Goal: Complete application form

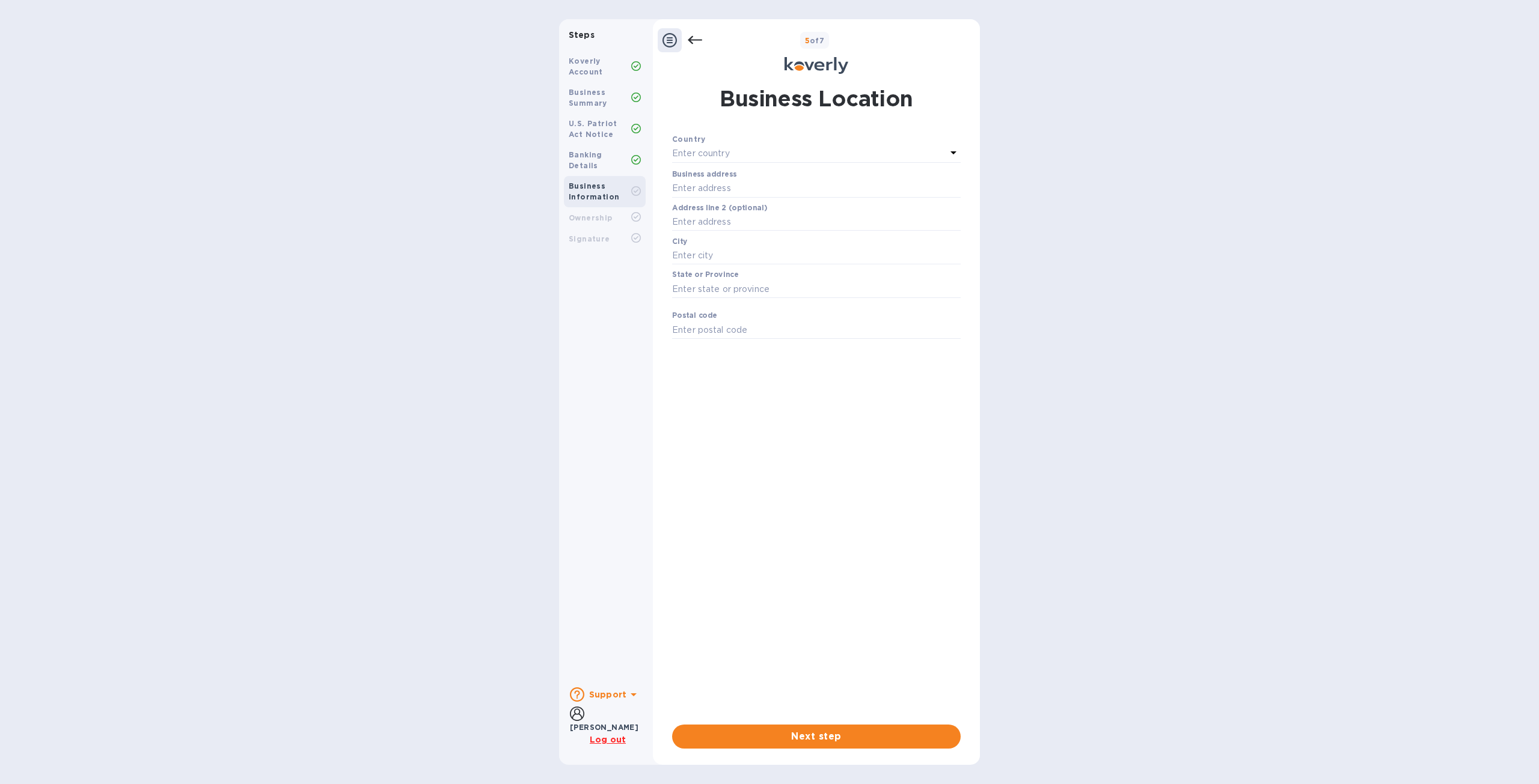
click at [611, 69] on div "Koverly Account" at bounding box center [600, 66] width 63 height 21
click at [608, 150] on div "Banking Details" at bounding box center [600, 160] width 63 height 21
click at [603, 154] on b "Banking Details" at bounding box center [585, 160] width 33 height 20
click at [692, 43] on icon at bounding box center [695, 40] width 14 height 9
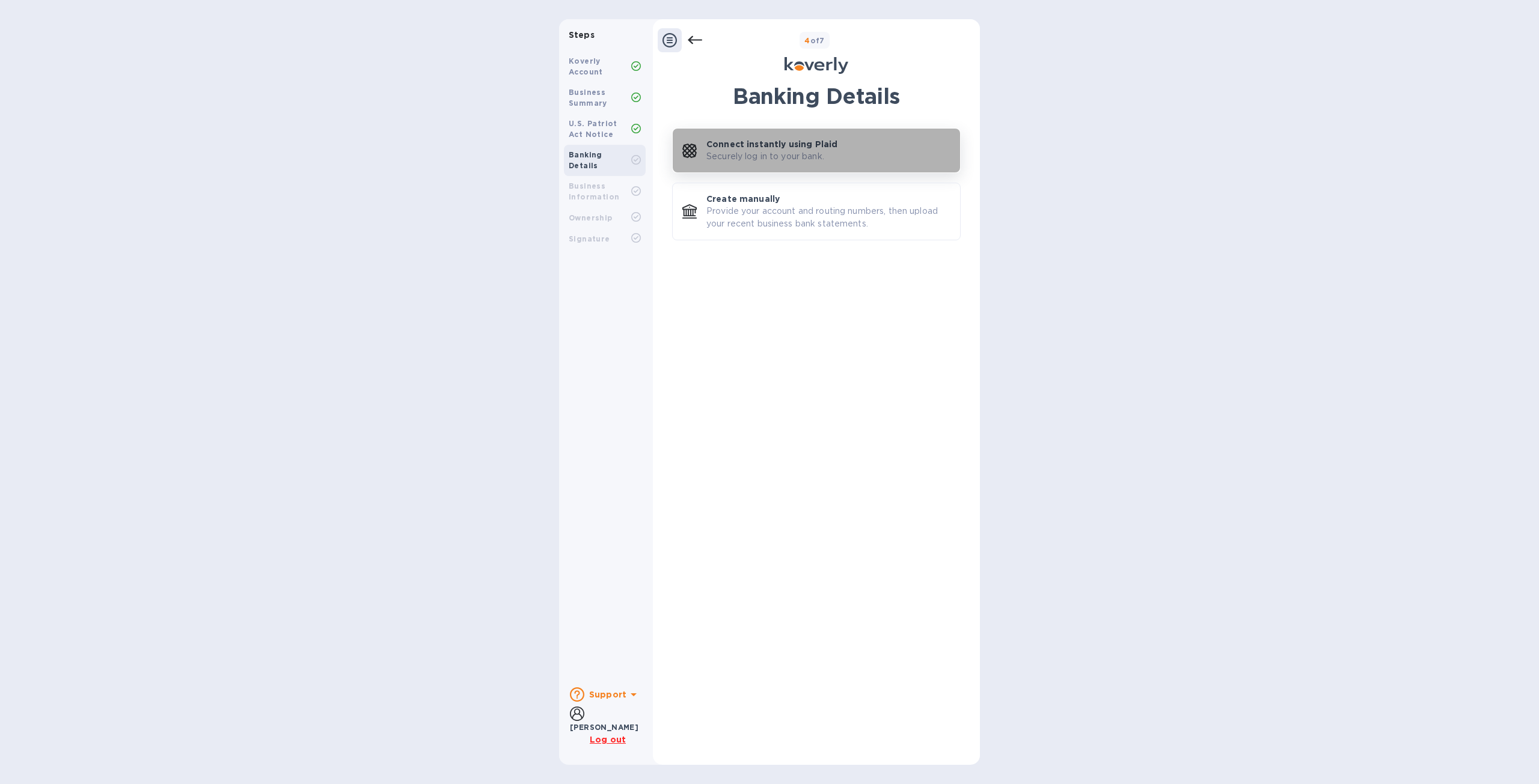
click at [745, 154] on p "Securely log in to your bank." at bounding box center [765, 157] width 118 height 13
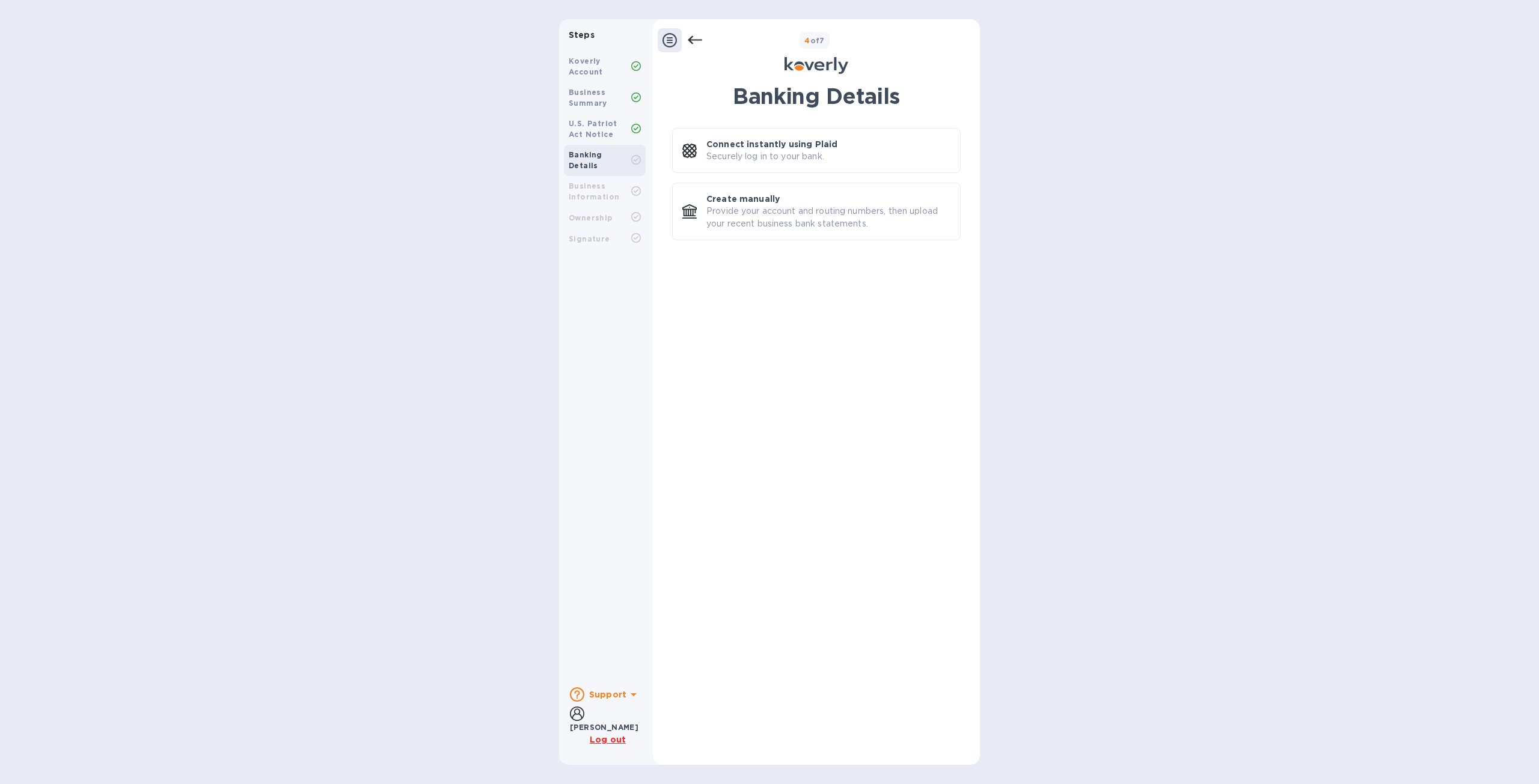
click at [686, 37] on div at bounding box center [680, 40] width 45 height 24
click at [693, 37] on icon at bounding box center [695, 41] width 14 height 14
click at [693, 39] on icon at bounding box center [695, 41] width 14 height 14
click at [697, 41] on icon at bounding box center [695, 41] width 14 height 14
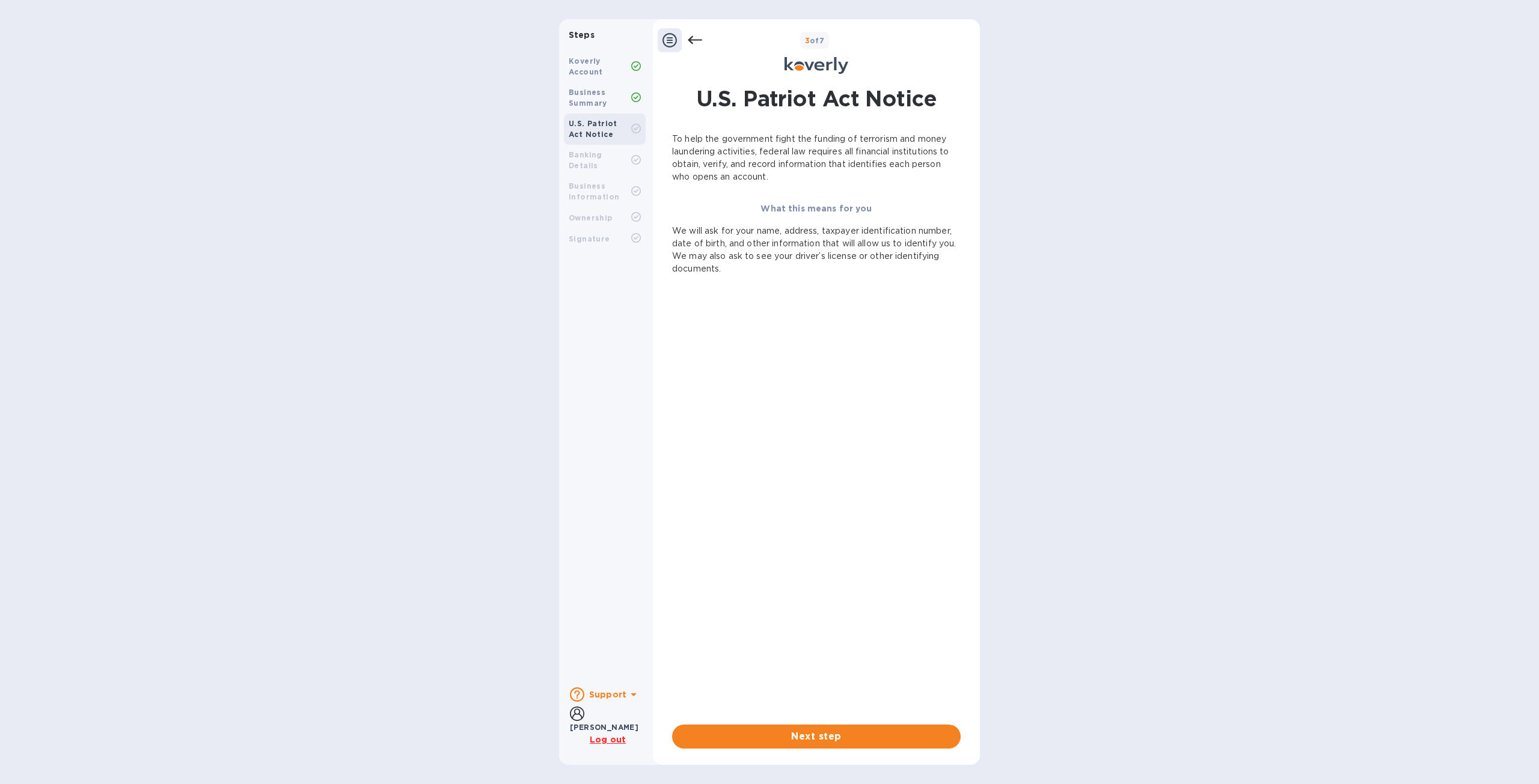
click at [693, 43] on icon at bounding box center [695, 40] width 14 height 9
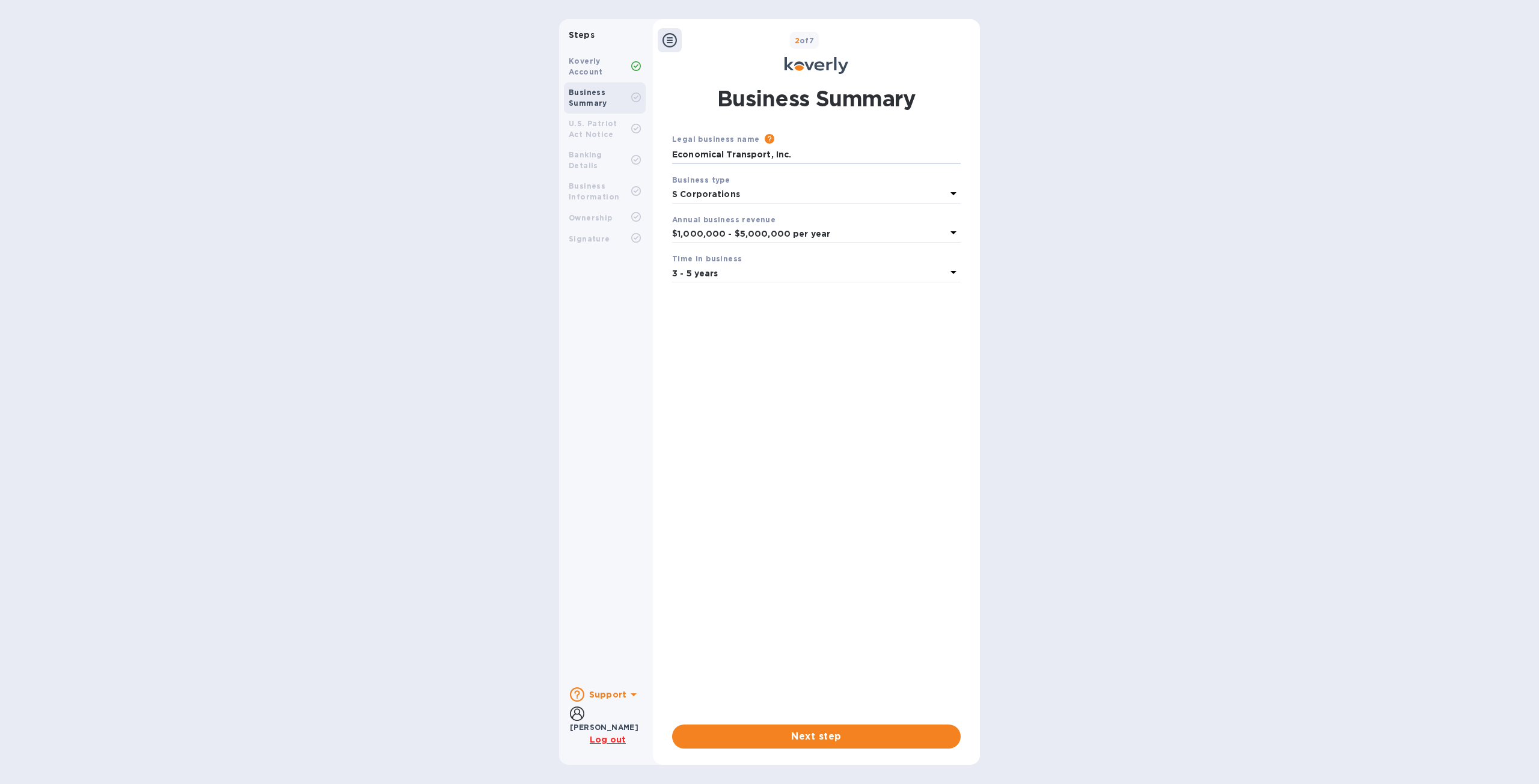
drag, startPoint x: 795, startPoint y: 154, endPoint x: 655, endPoint y: 158, distance: 140.1
click at [655, 158] on div "Business Summary Legal business name Please provide the legal name that appears…" at bounding box center [816, 416] width 327 height 680
paste input "ECONOMICAL TRANSPORT INC."
type input "ECONOMICAL TRANSPORT INC."
click at [834, 745] on button "Next step" at bounding box center [816, 737] width 288 height 24
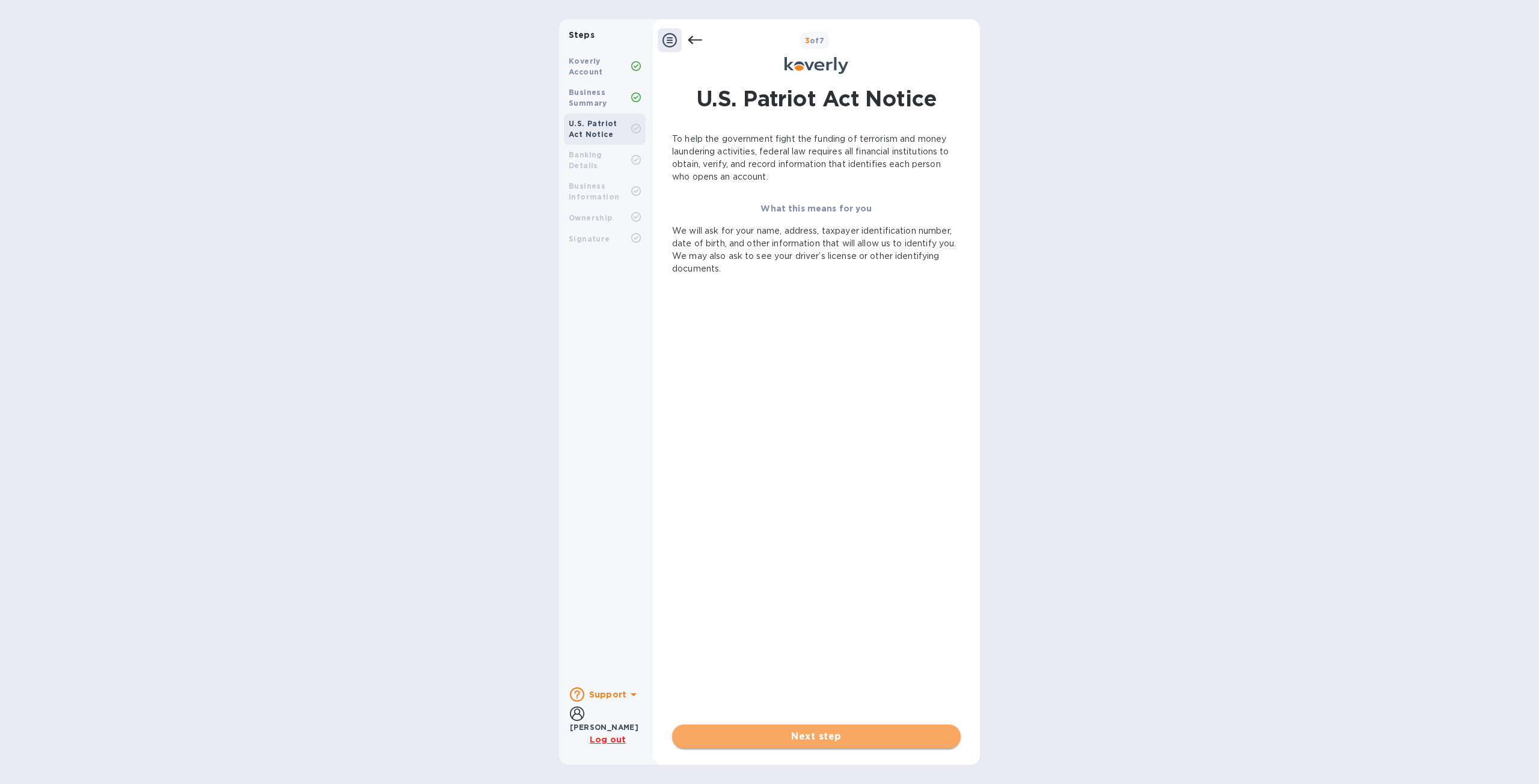
click at [826, 734] on span "Next step" at bounding box center [816, 737] width 269 height 14
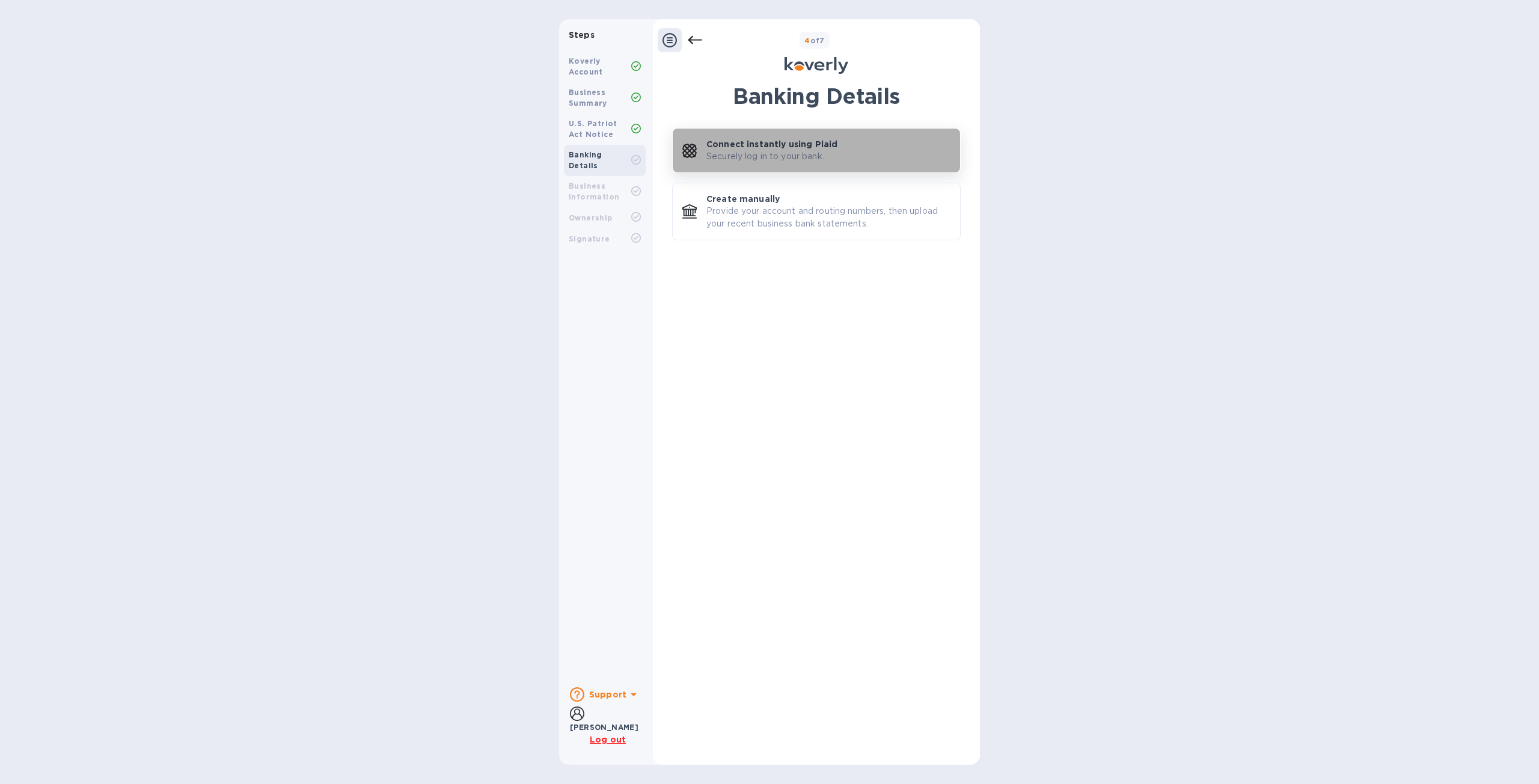
click at [826, 147] on p "Connect instantly using Plaid" at bounding box center [771, 144] width 131 height 12
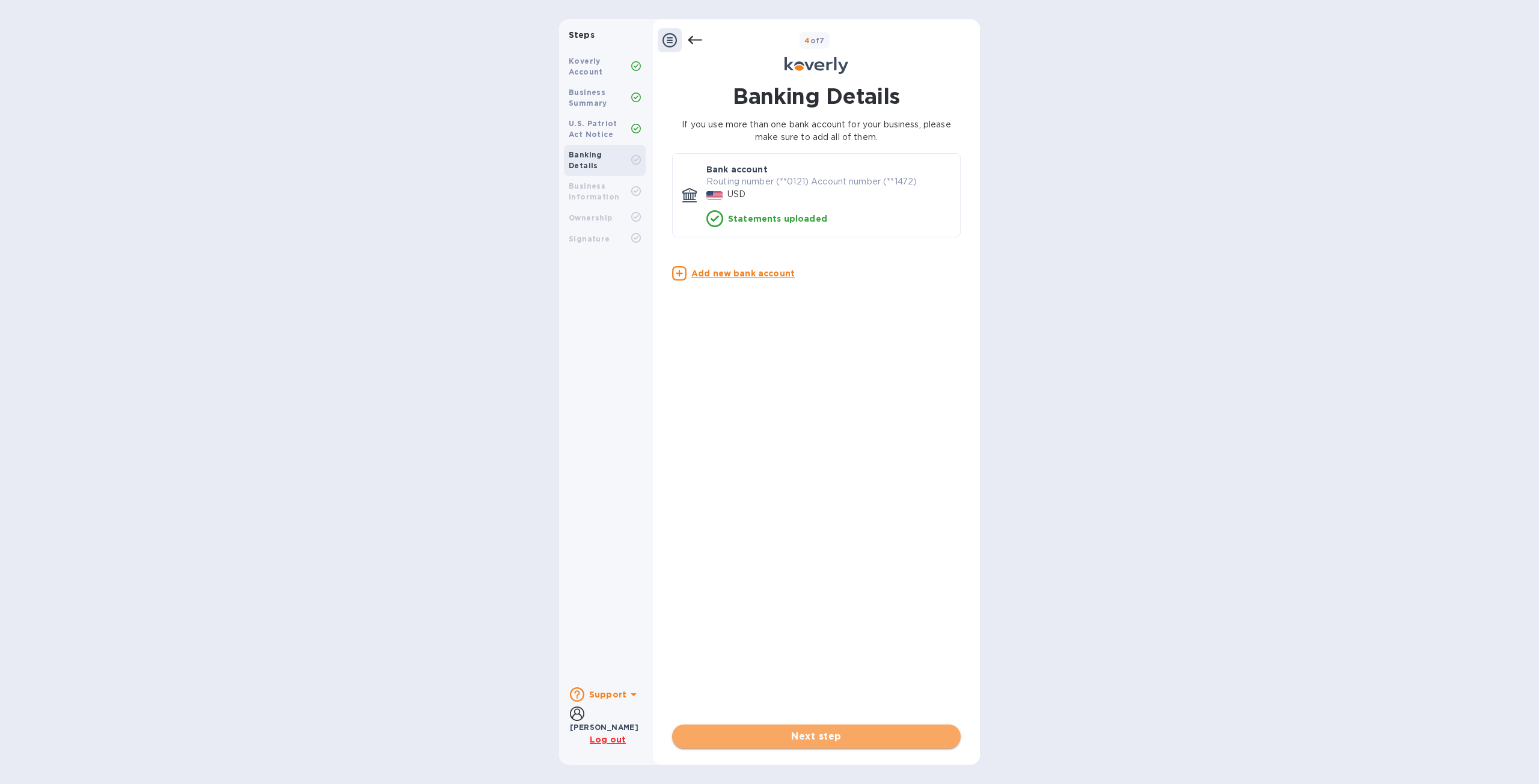
click at [871, 738] on span "Next step" at bounding box center [816, 737] width 269 height 14
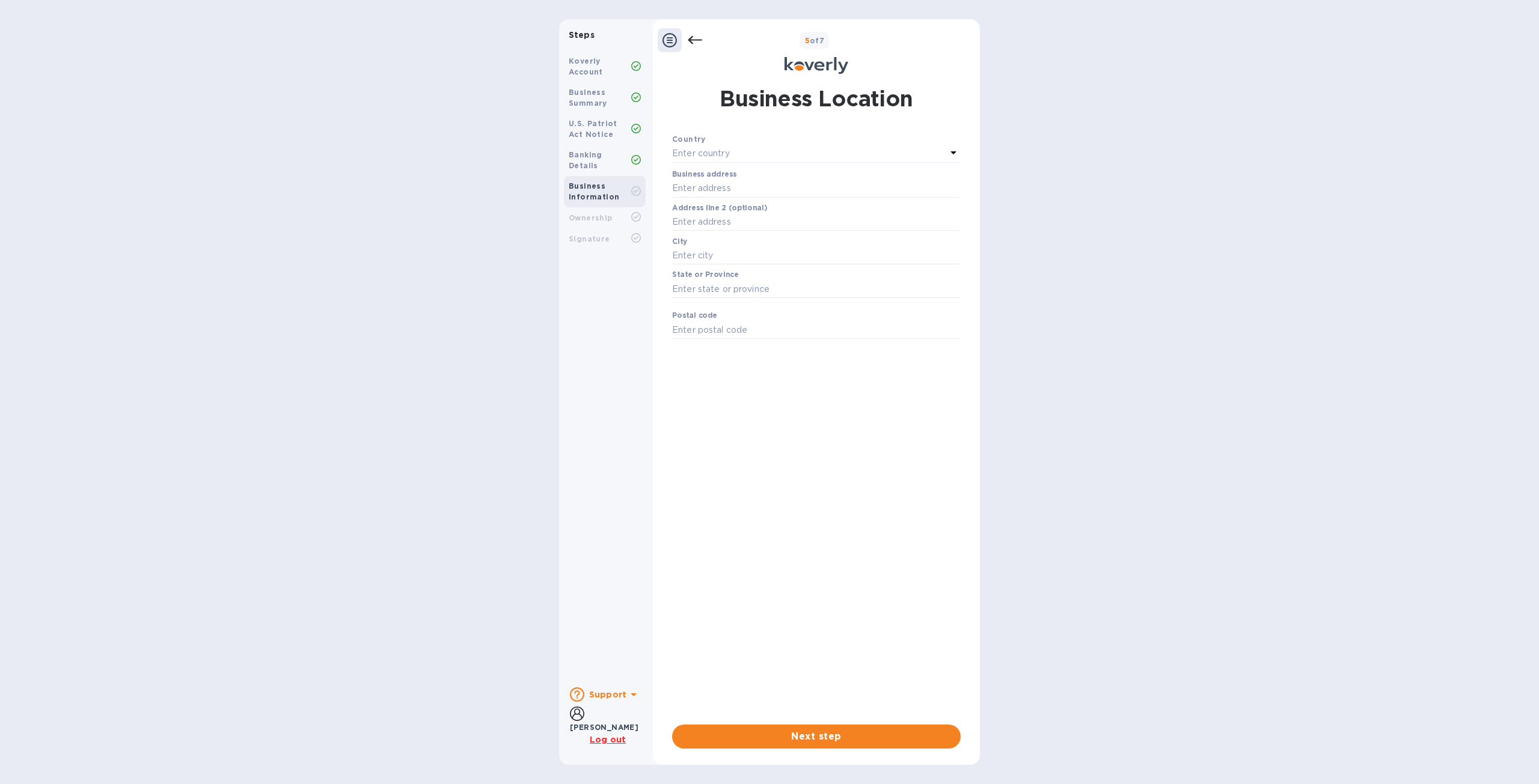
click at [756, 151] on div "Enter country" at bounding box center [809, 154] width 274 height 17
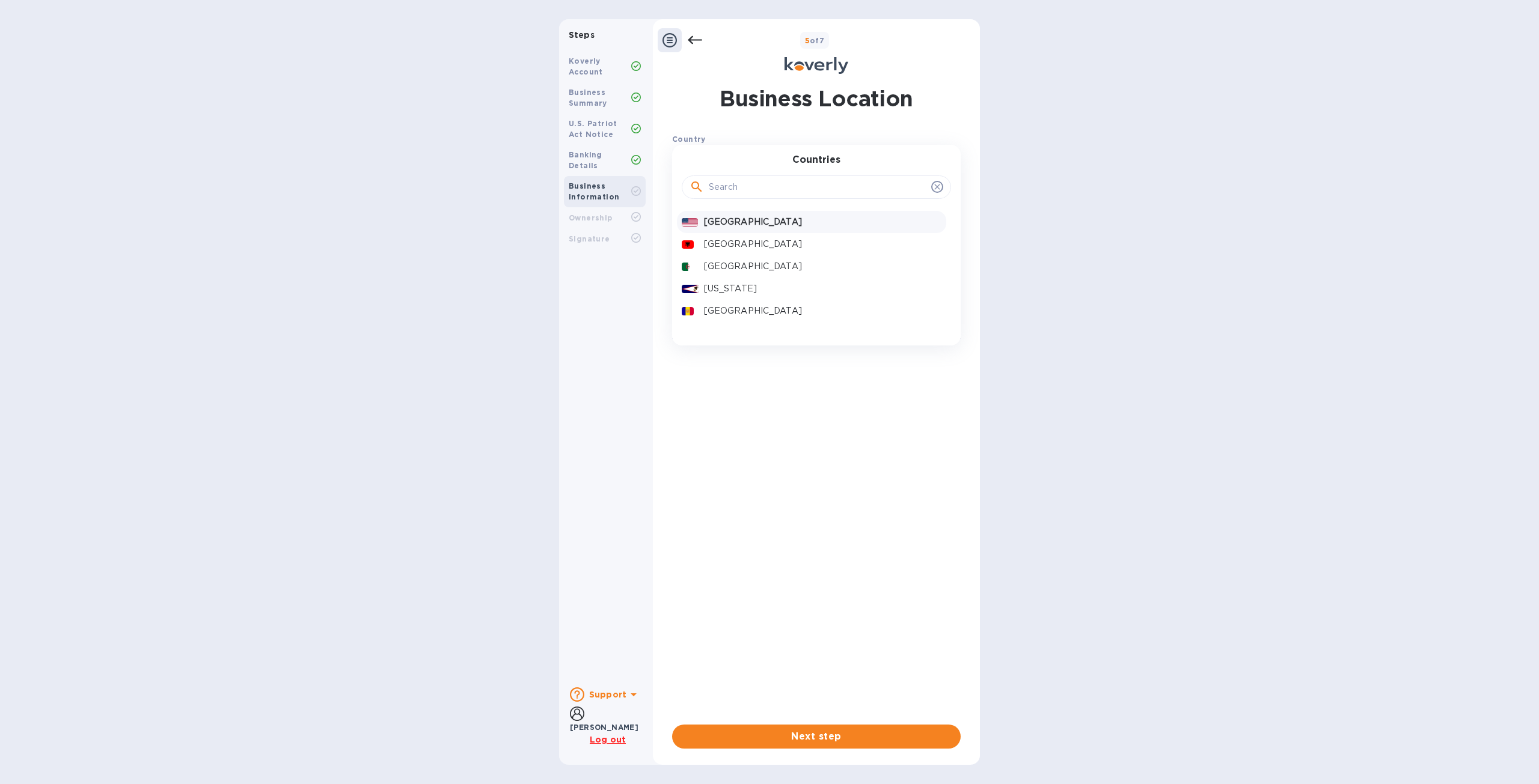
click at [763, 220] on p "United States" at bounding box center [822, 222] width 237 height 13
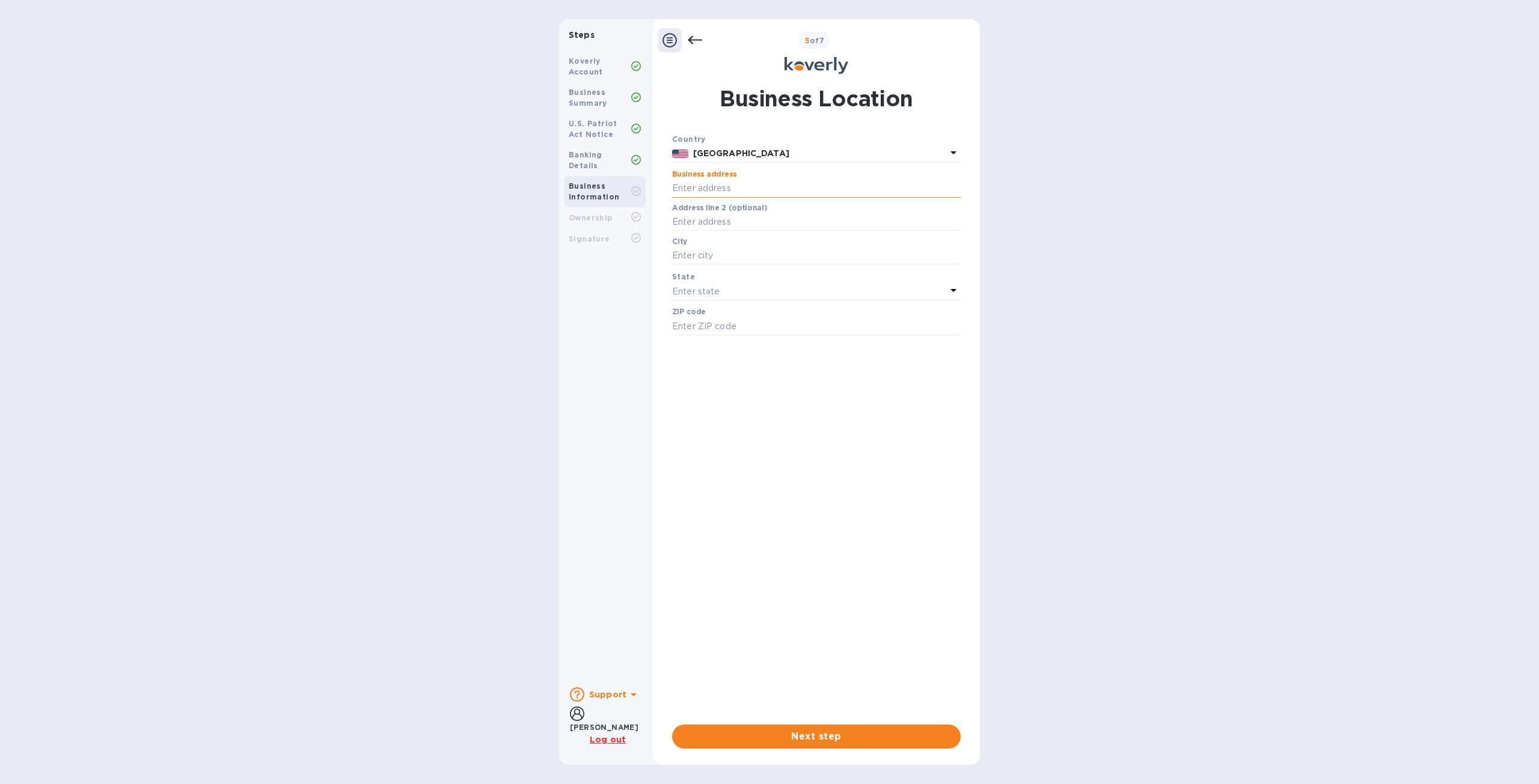
click at [741, 185] on input "text" at bounding box center [816, 189] width 288 height 18
type input "63 Penn st"
type input "Brooklyn"
type input "11249"
click at [728, 223] on input "text" at bounding box center [816, 222] width 288 height 18
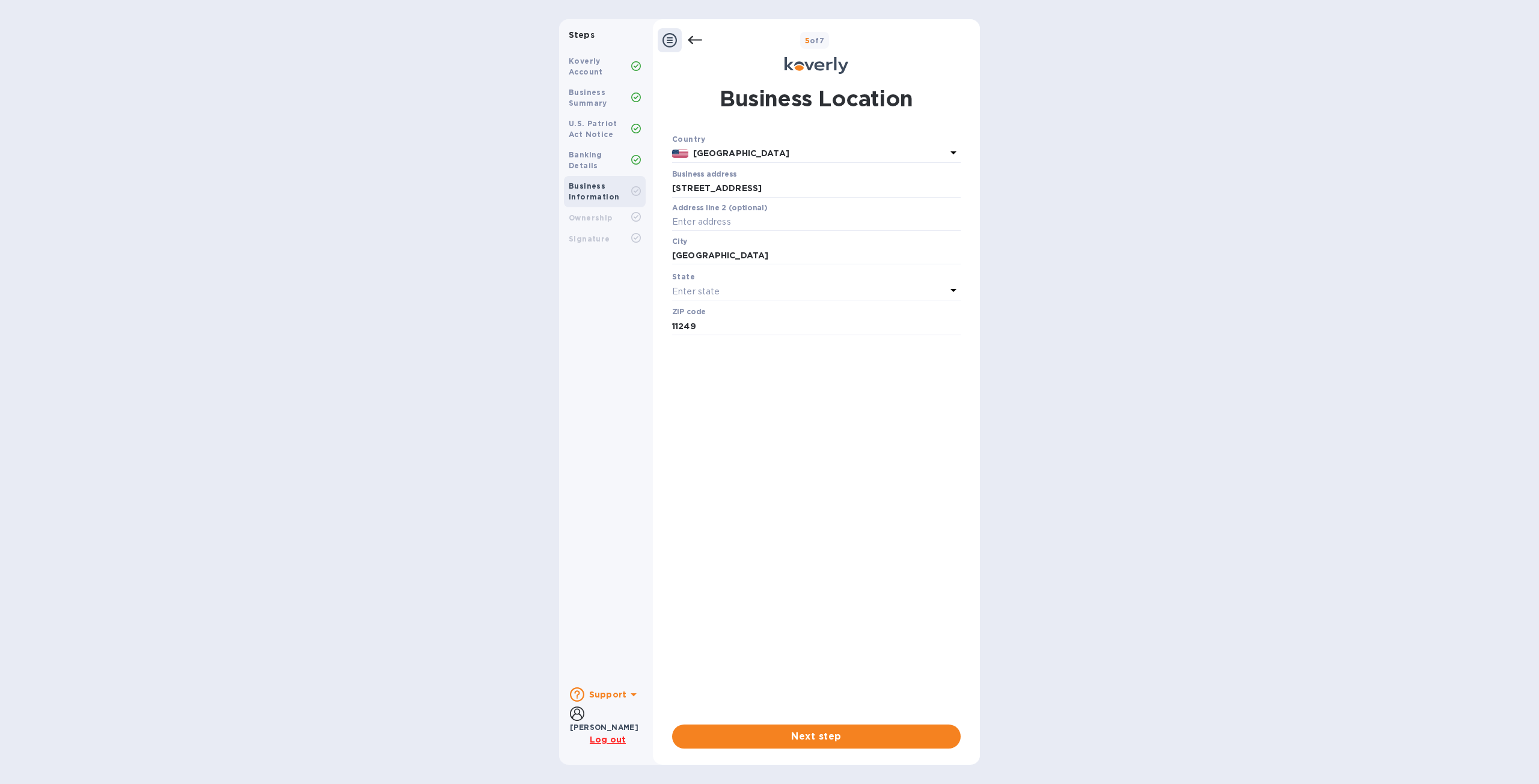
click at [738, 291] on div "Enter state" at bounding box center [809, 291] width 274 height 17
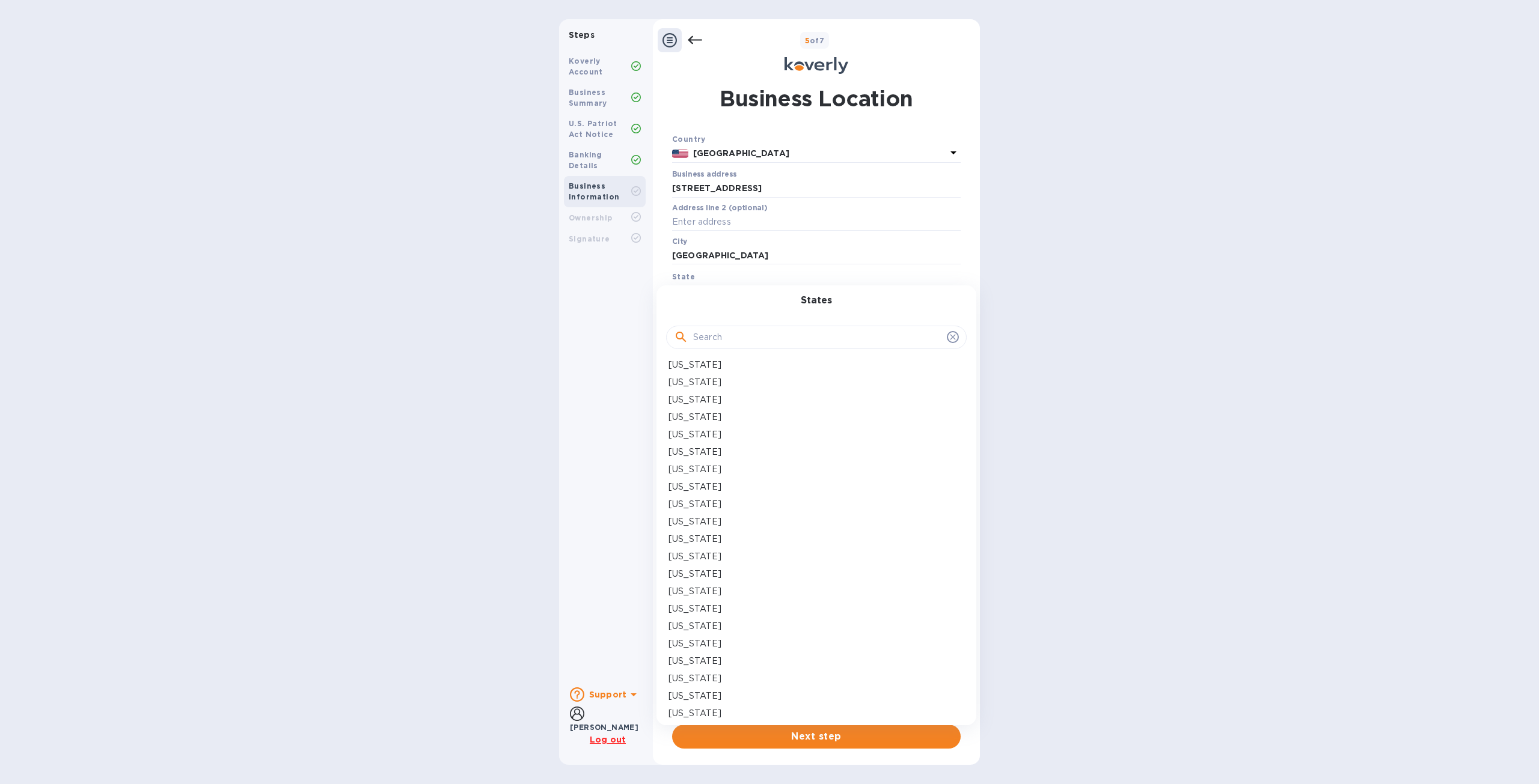
click at [757, 340] on input "text" at bounding box center [818, 337] width 249 height 18
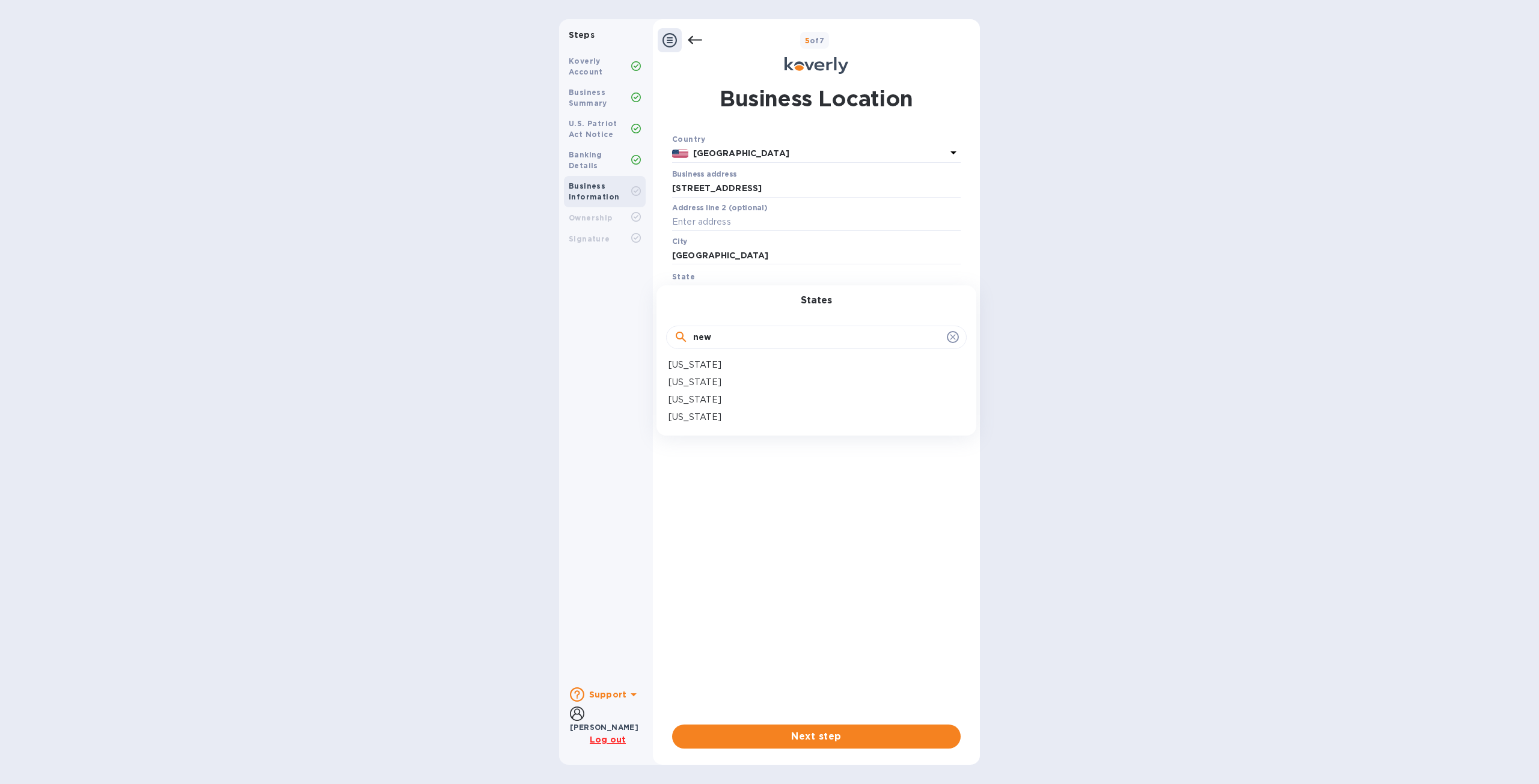
type input "new"
click at [731, 419] on div "New York" at bounding box center [817, 418] width 296 height 13
click at [927, 740] on span "Next step" at bounding box center [816, 737] width 269 height 14
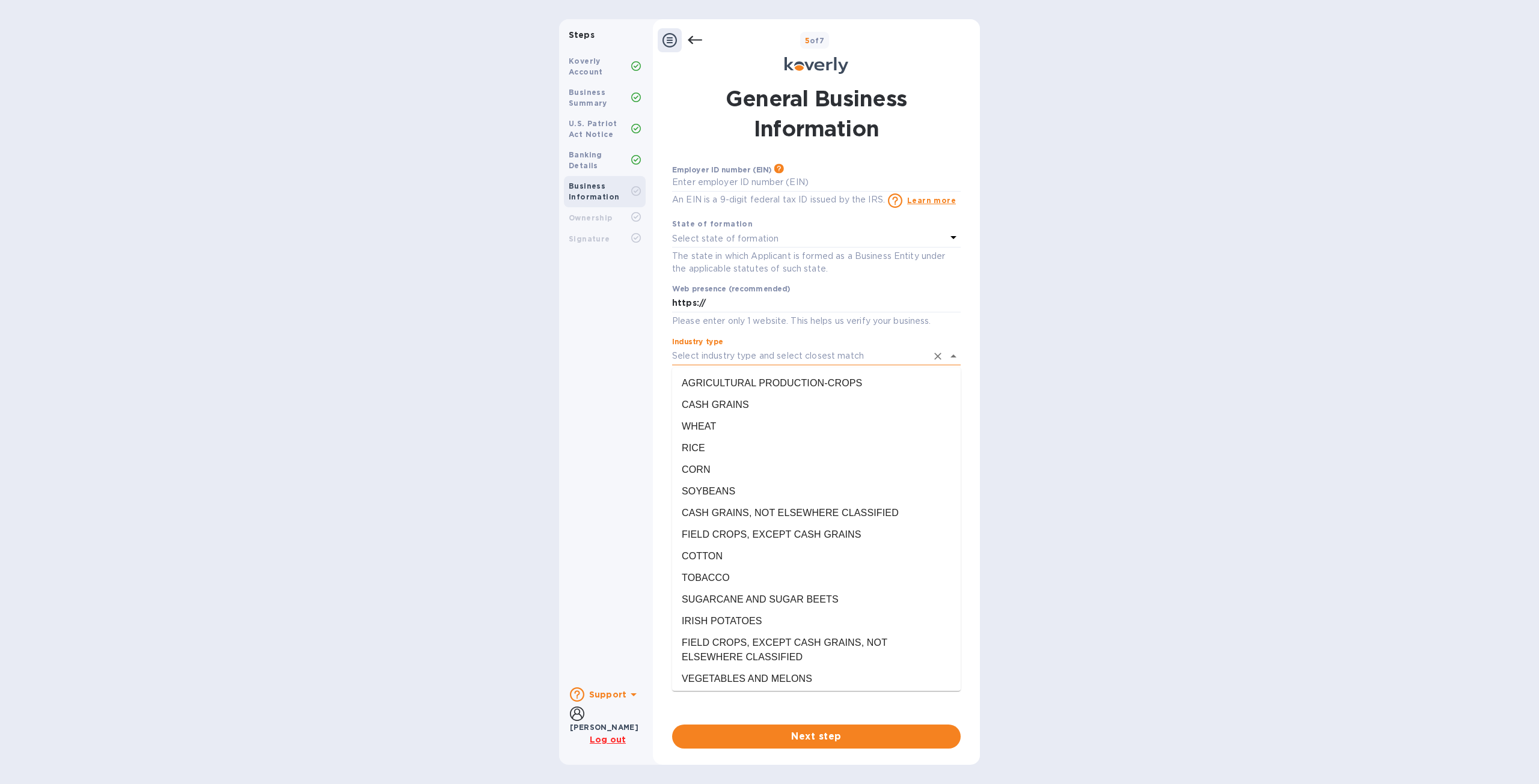
click at [794, 357] on input "Industry type" at bounding box center [799, 356] width 255 height 18
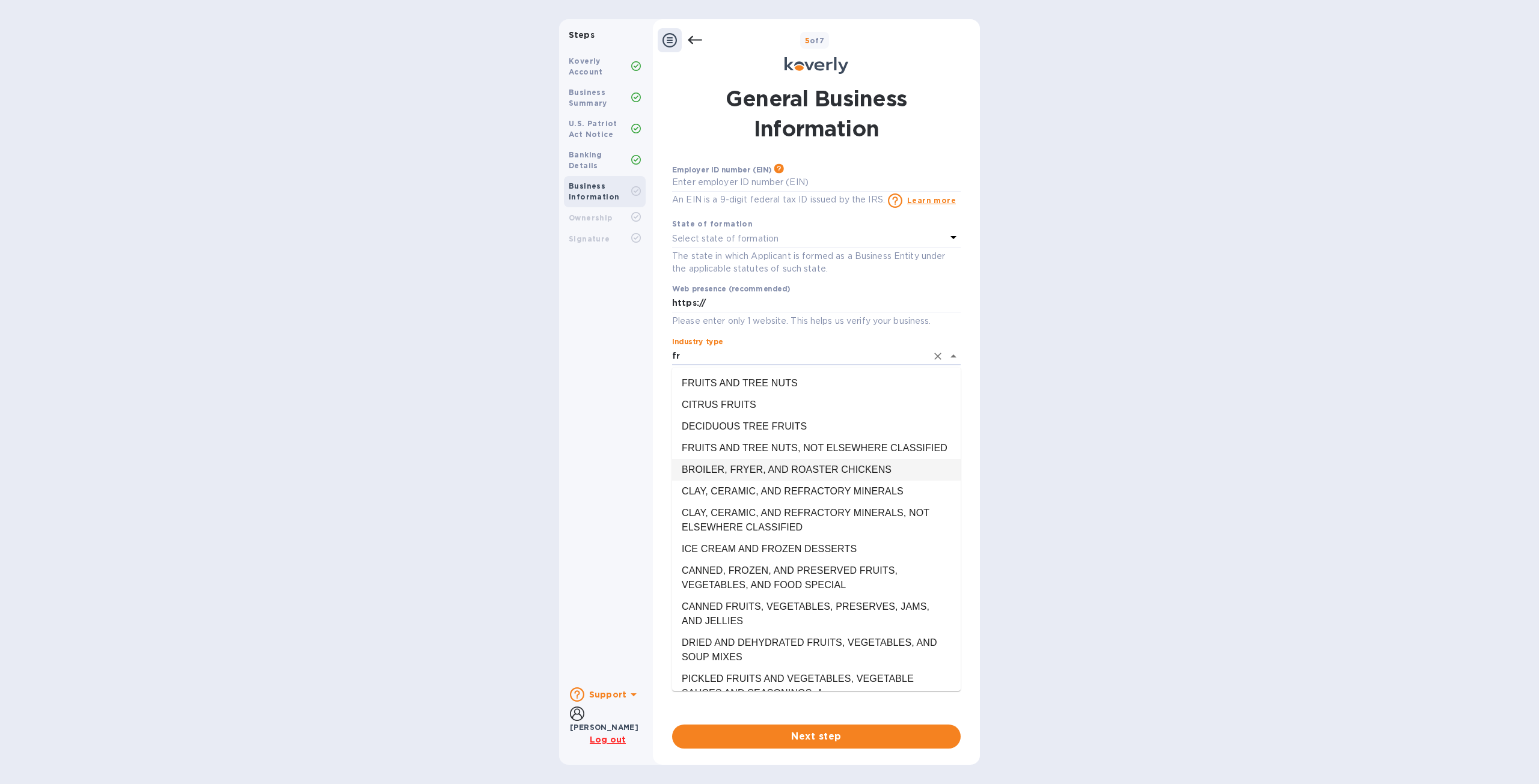
type input "f"
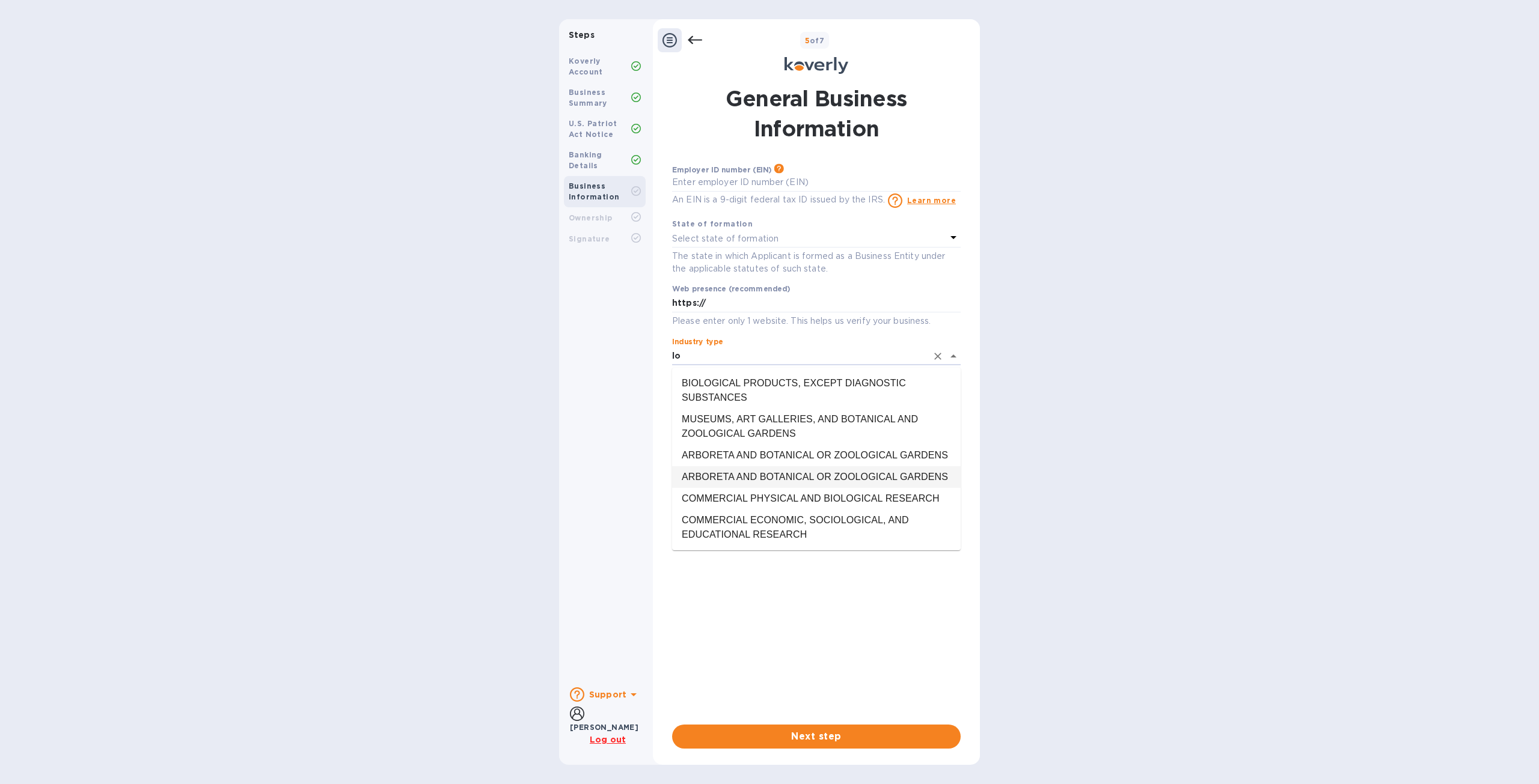
type input "l"
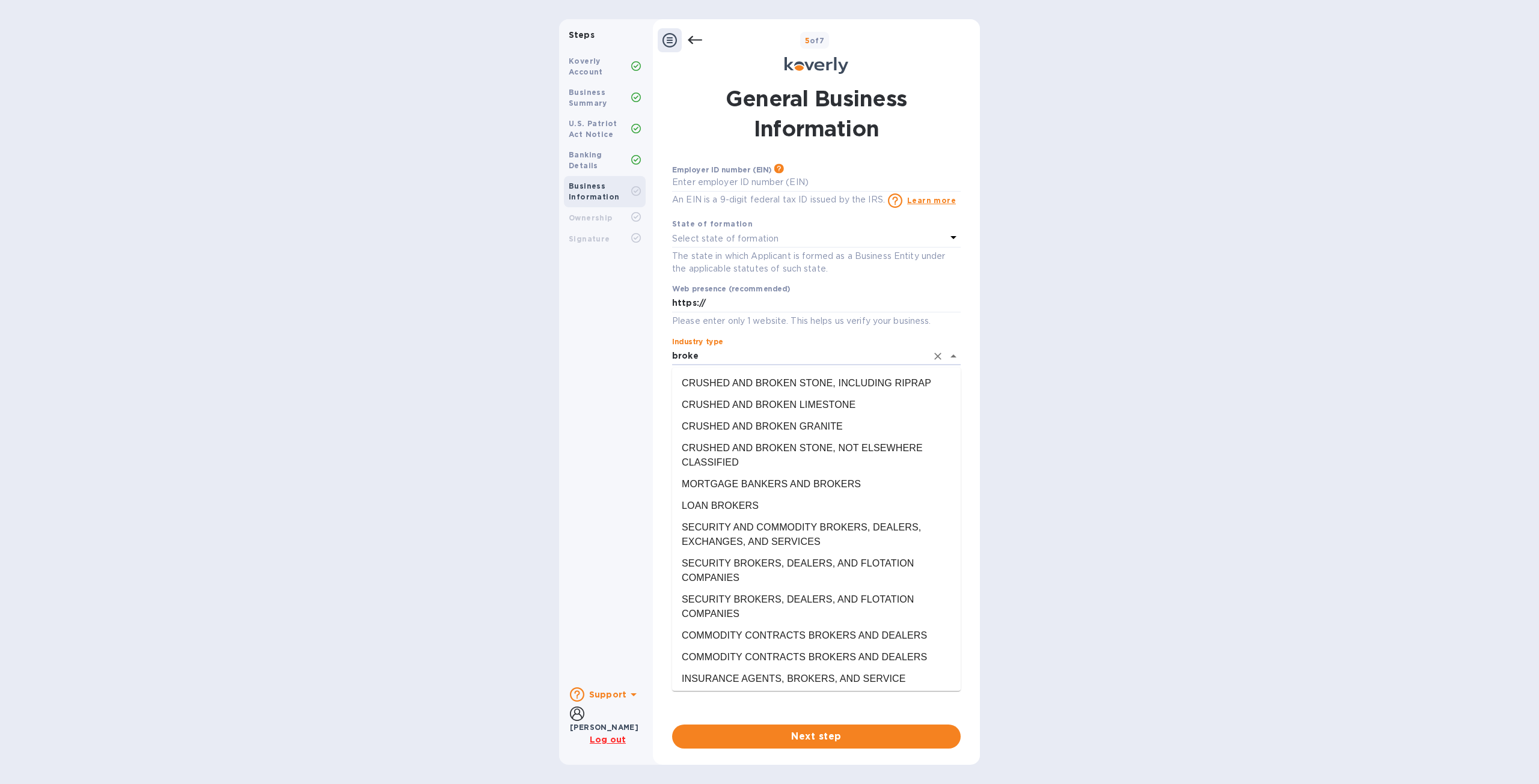
type input "broker"
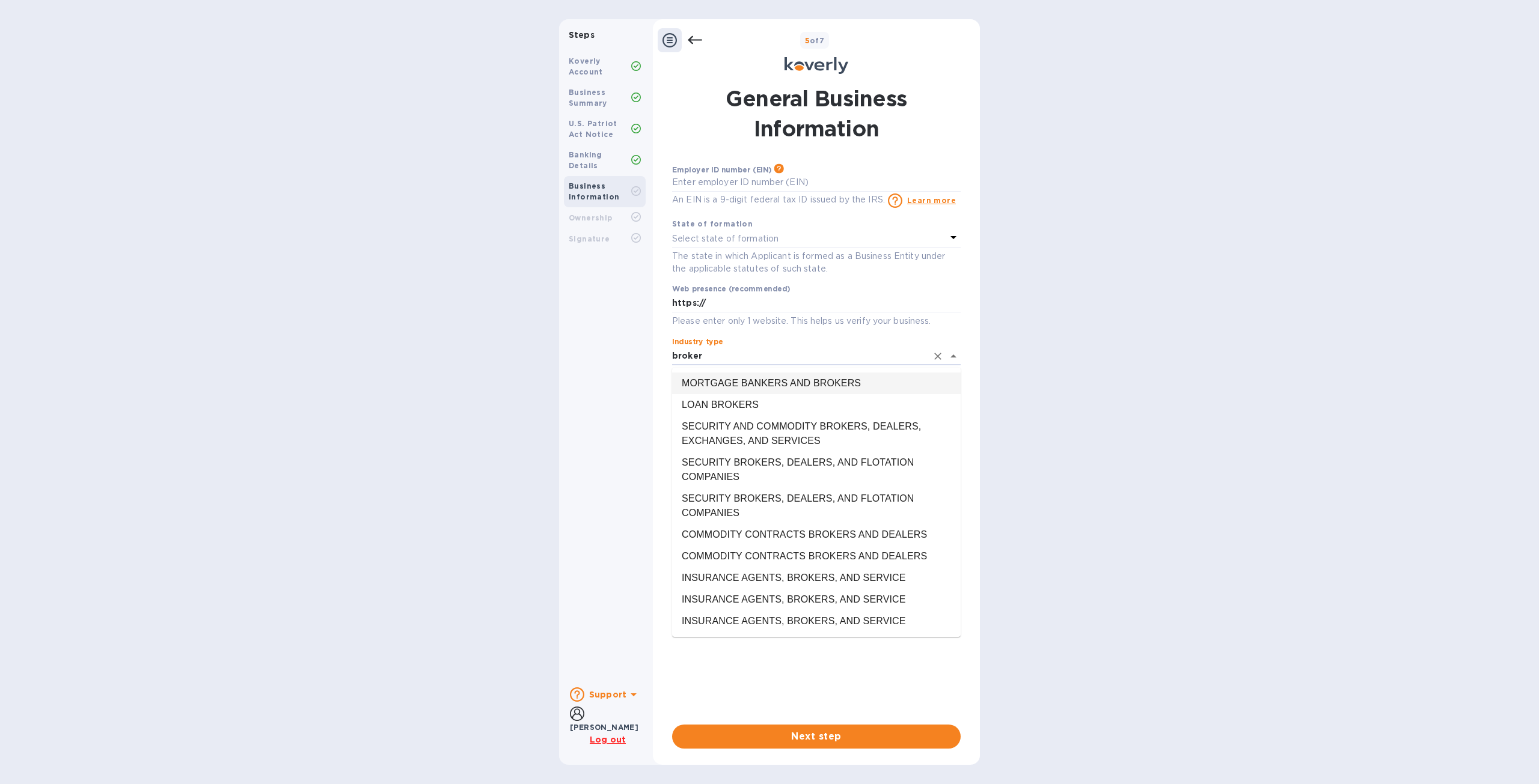
drag, startPoint x: 726, startPoint y: 359, endPoint x: 664, endPoint y: 361, distance: 62.0
click at [664, 361] on div "General Business Information Employer ID number (EIN) Please make sure it match…" at bounding box center [817, 416] width 315 height 680
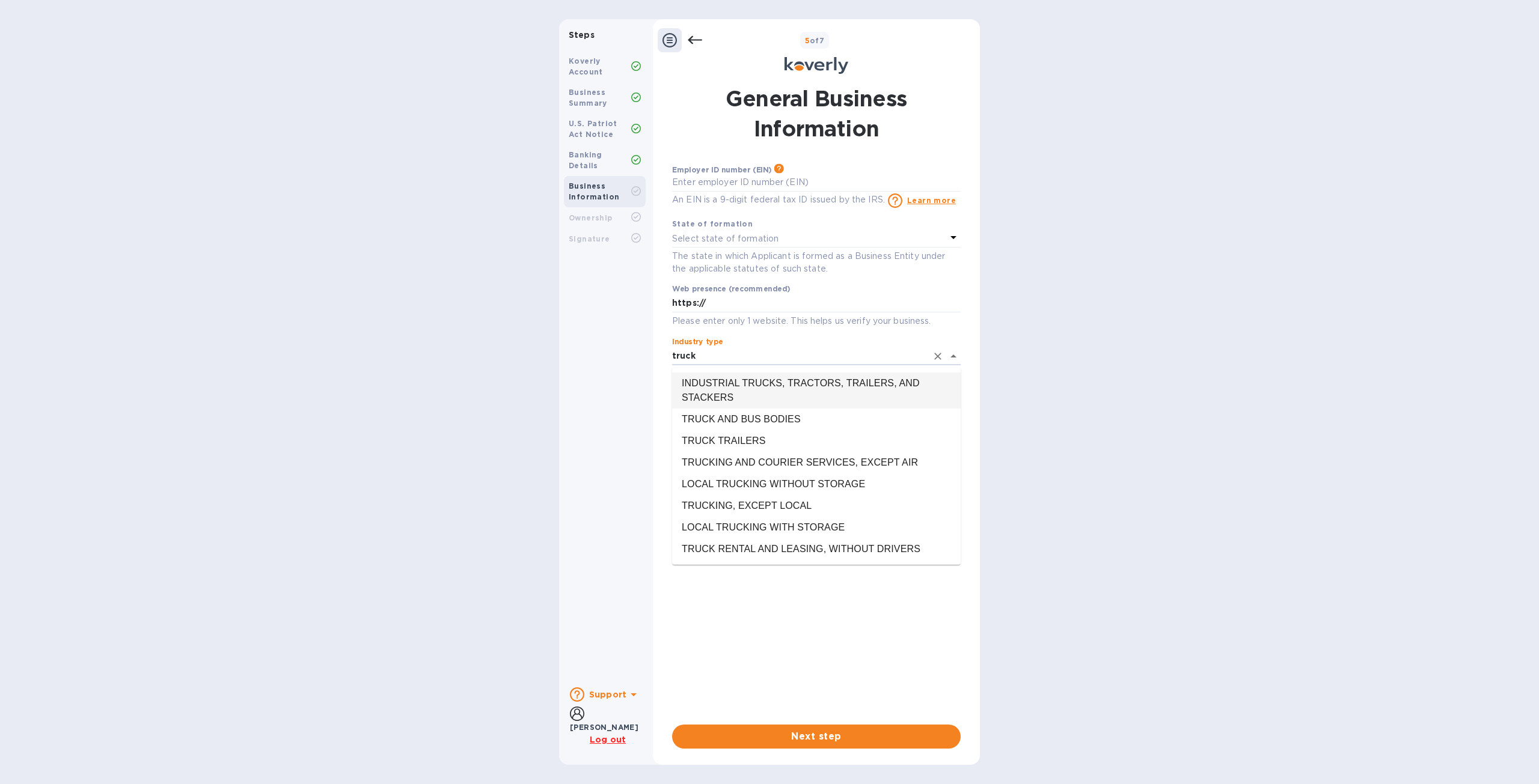
type input "truck"
click at [776, 240] on p "Select state of formation" at bounding box center [725, 239] width 107 height 13
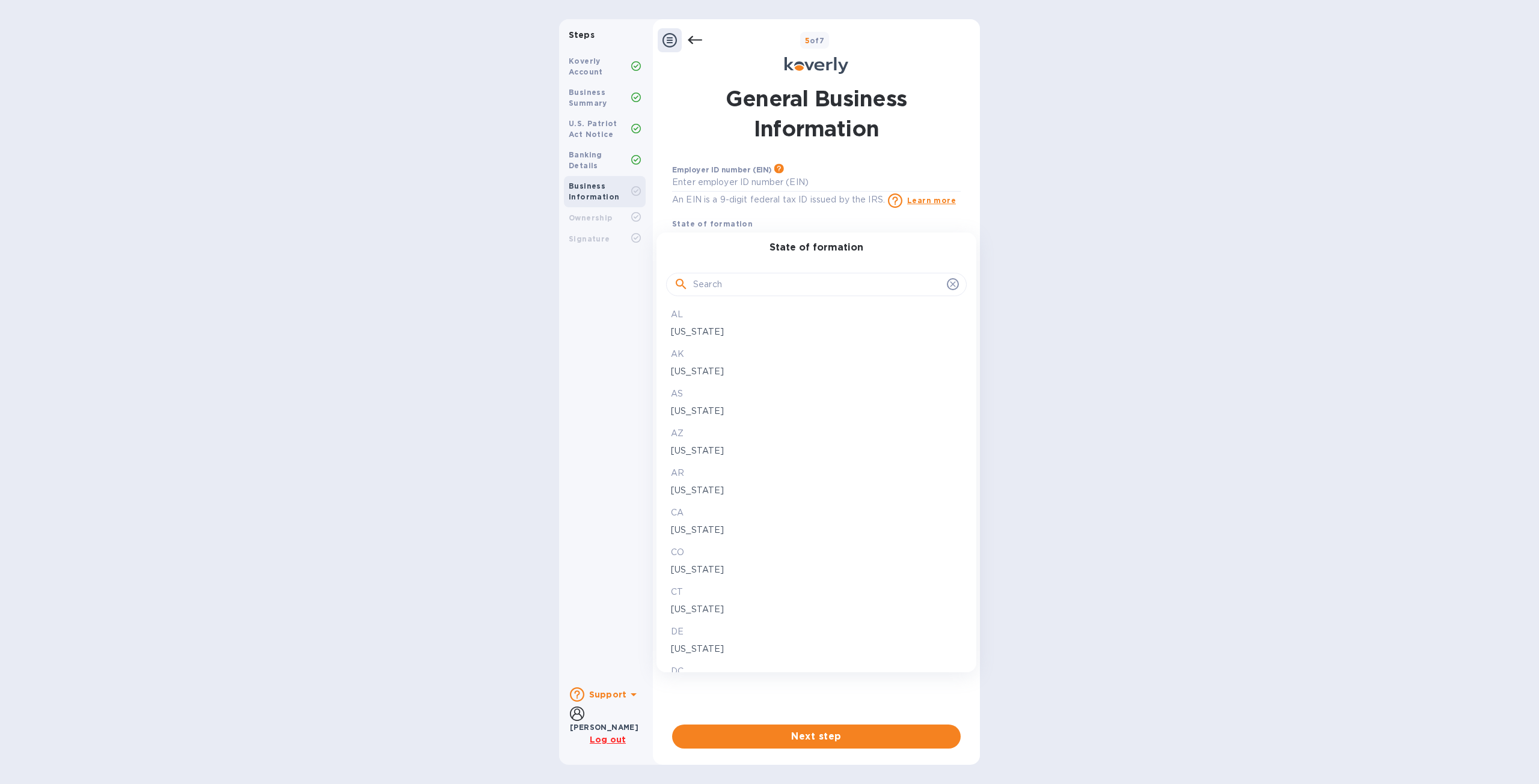
click at [758, 282] on input "text" at bounding box center [818, 285] width 249 height 18
click at [775, 213] on div at bounding box center [769, 392] width 1539 height 784
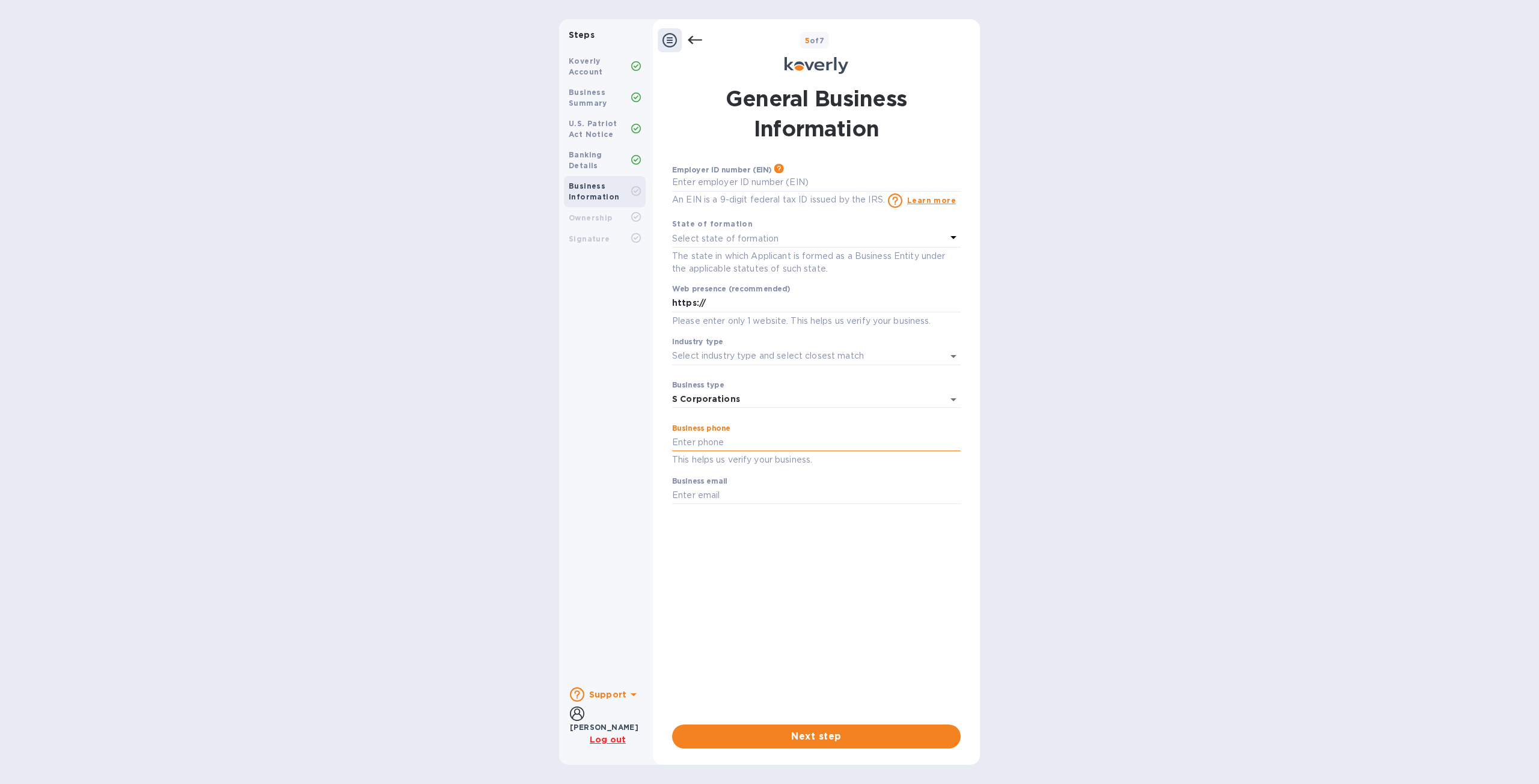
click at [778, 439] on input "text" at bounding box center [816, 443] width 288 height 18
type input "7189135532"
drag, startPoint x: 691, startPoint y: 495, endPoint x: 665, endPoint y: 492, distance: 26.2
click at [665, 492] on div "General Business Information Employer ID number (EIN) Please make sure it match…" at bounding box center [817, 416] width 315 height 680
type input "saul@ecotrans.nyc"
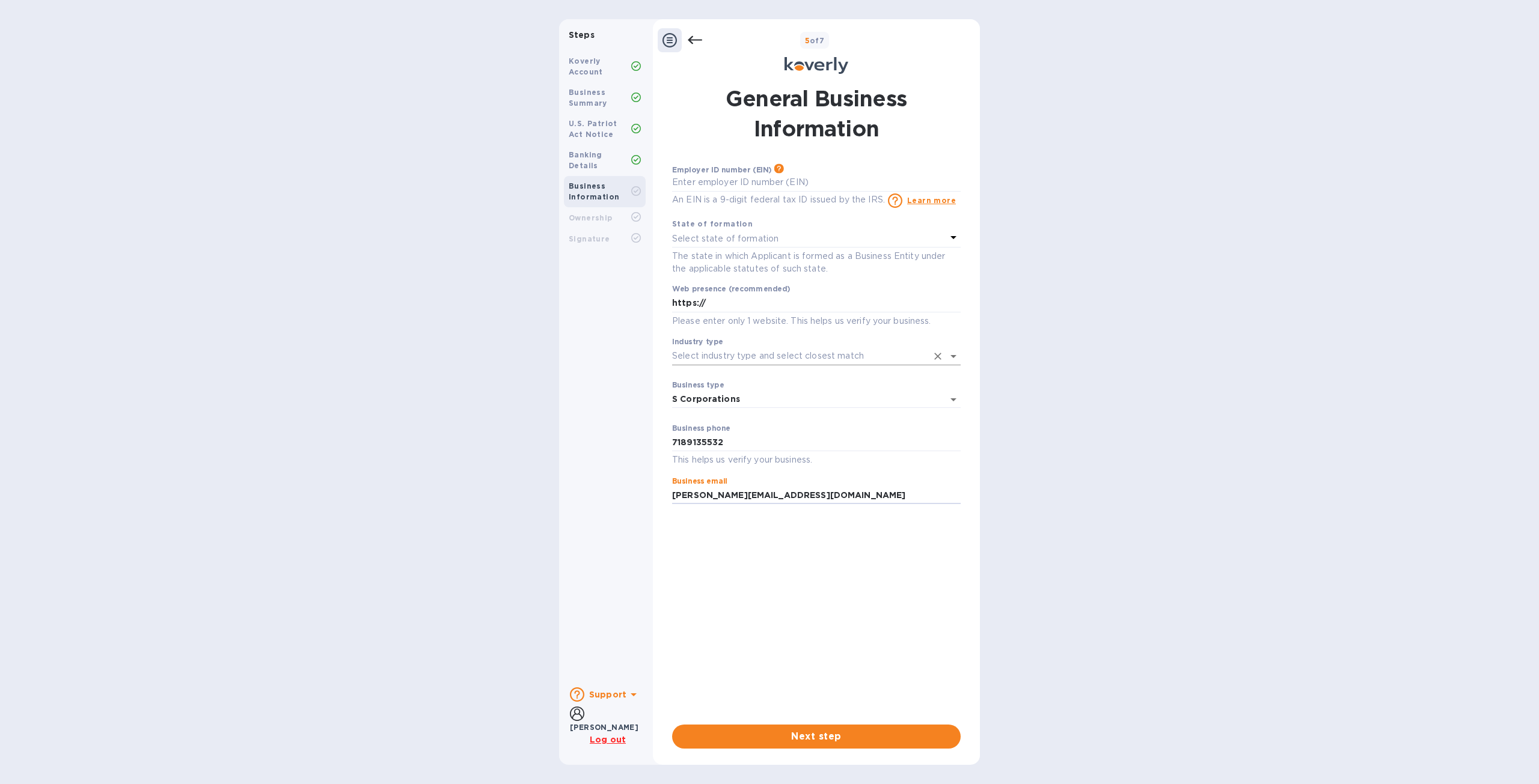
click at [792, 360] on input "Industry type" at bounding box center [799, 356] width 255 height 18
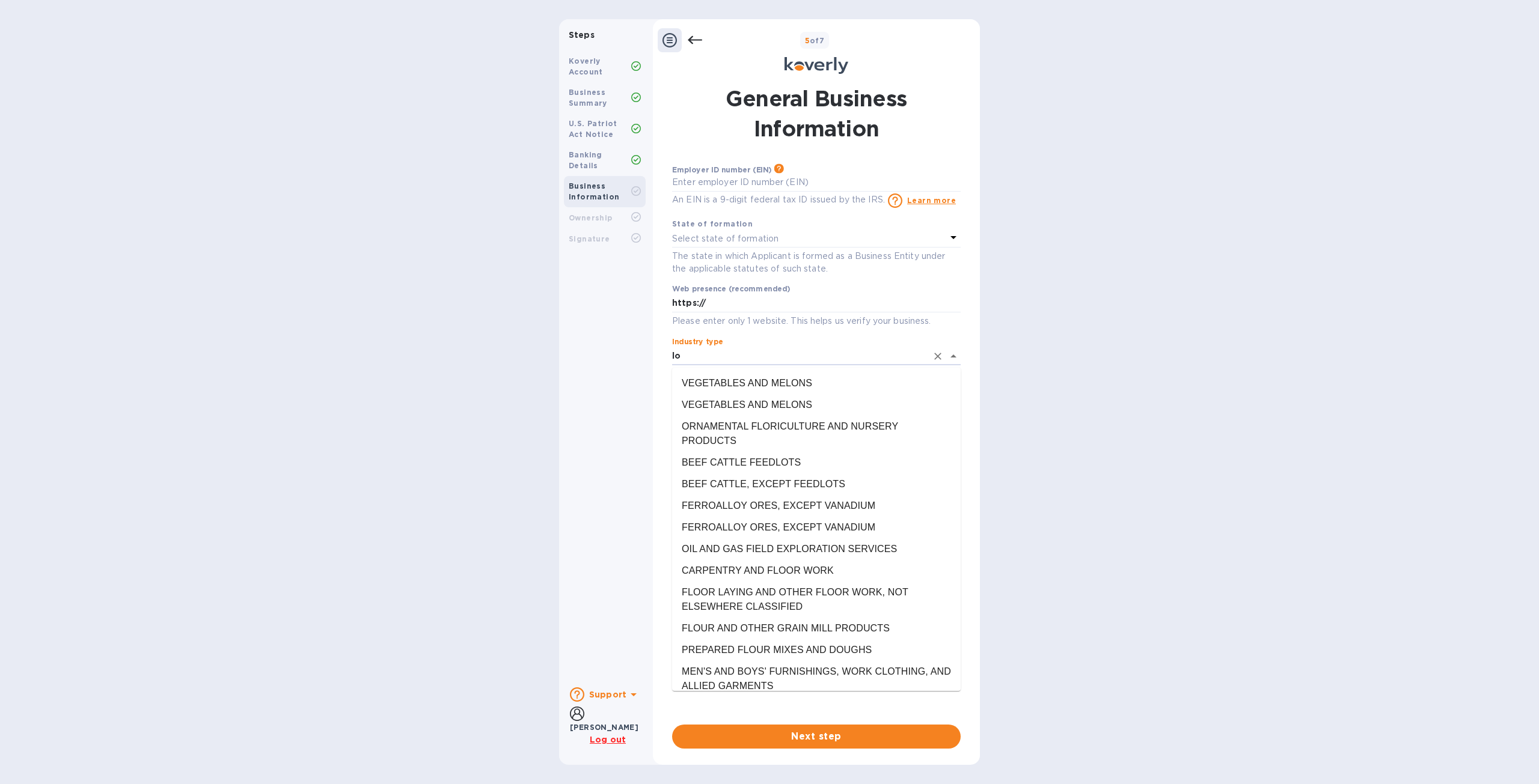
type input "l"
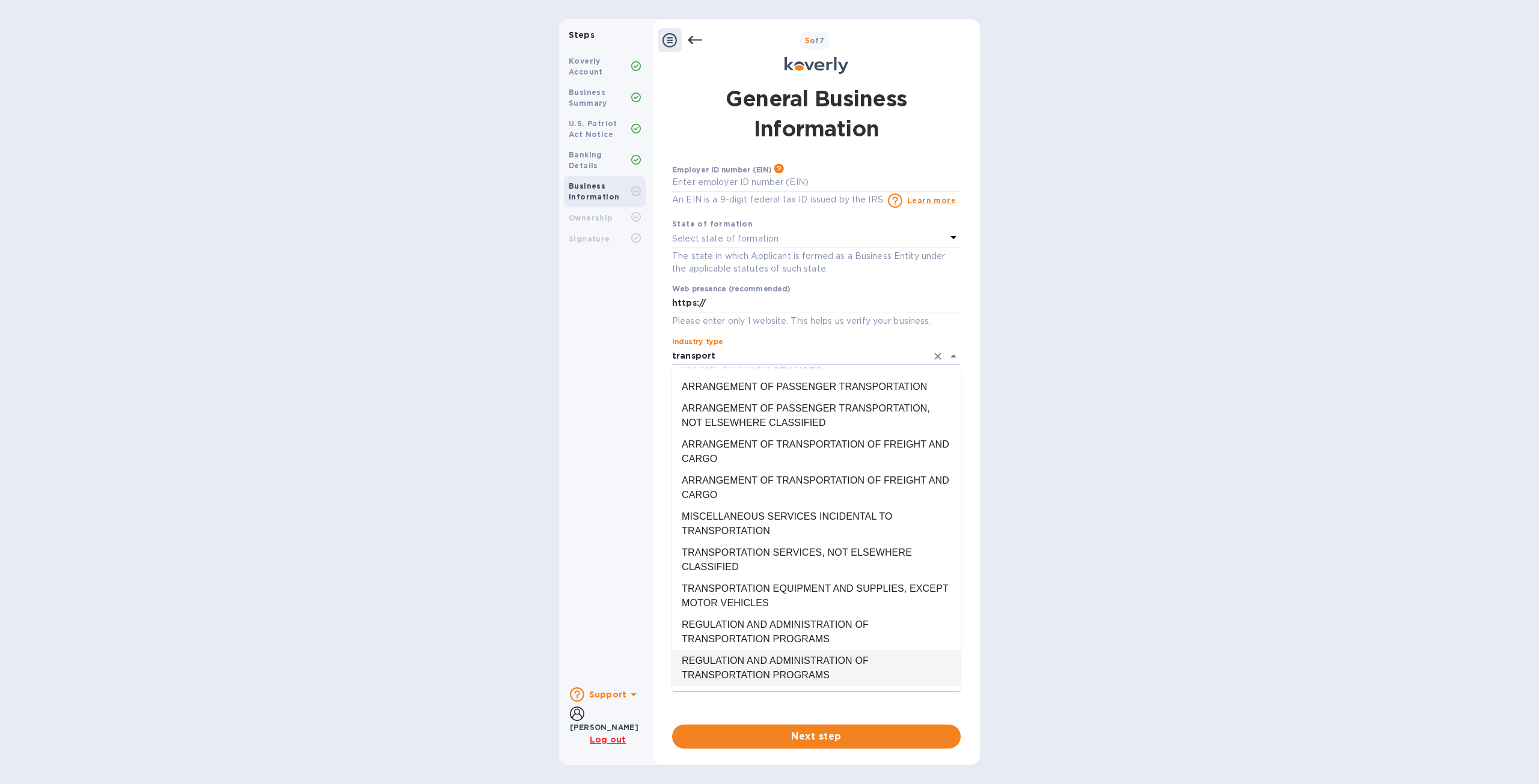
scroll to position [869, 0]
click at [841, 487] on li "ARRANGEMENT OF TRANSPORTATION OF FREIGHT AND CARGO" at bounding box center [816, 488] width 288 height 36
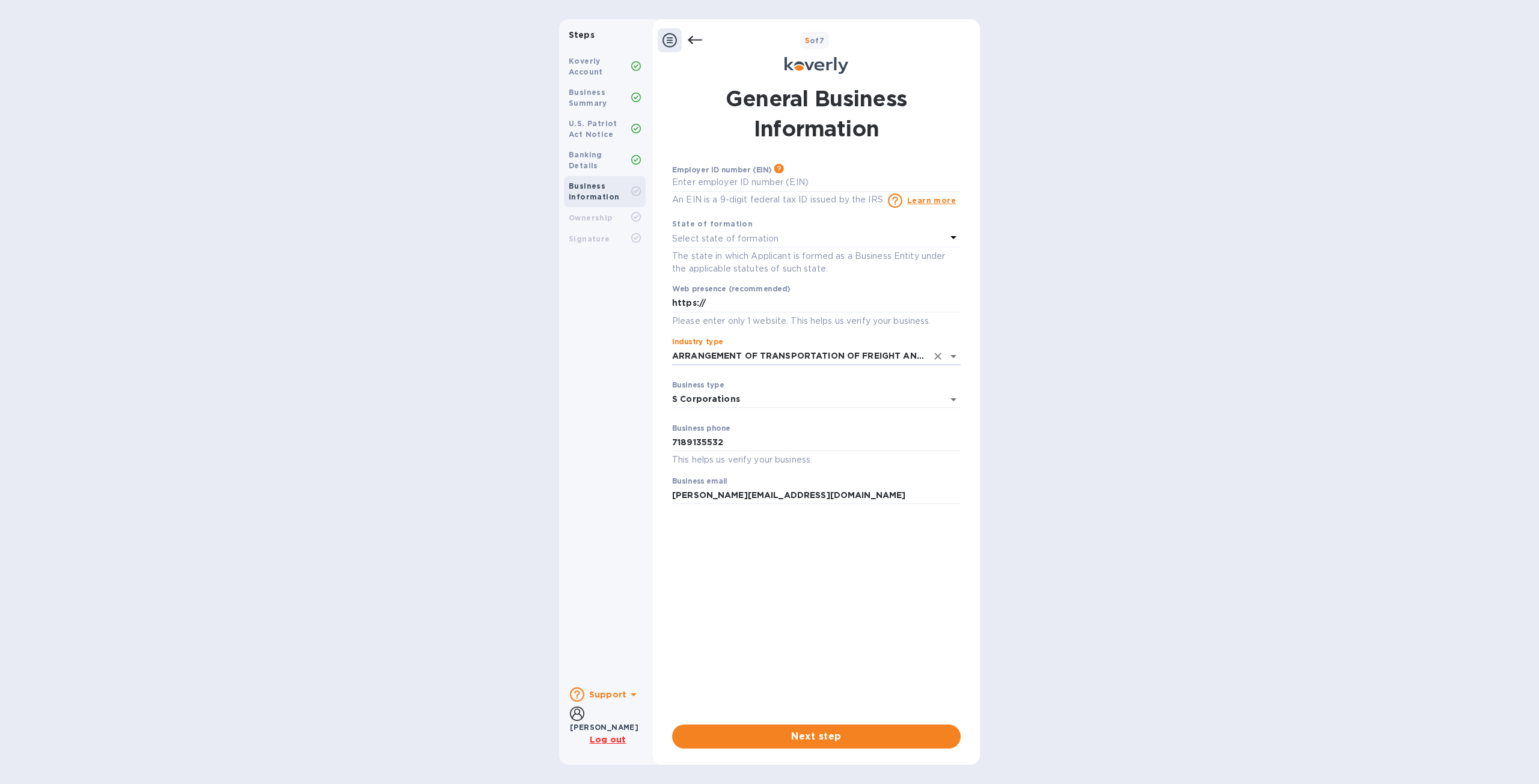
type input "ARRANGEMENT OF TRANSPORTATION OF FREIGHT AND CARGO"
click at [822, 233] on div "Select state of formation" at bounding box center [809, 238] width 274 height 17
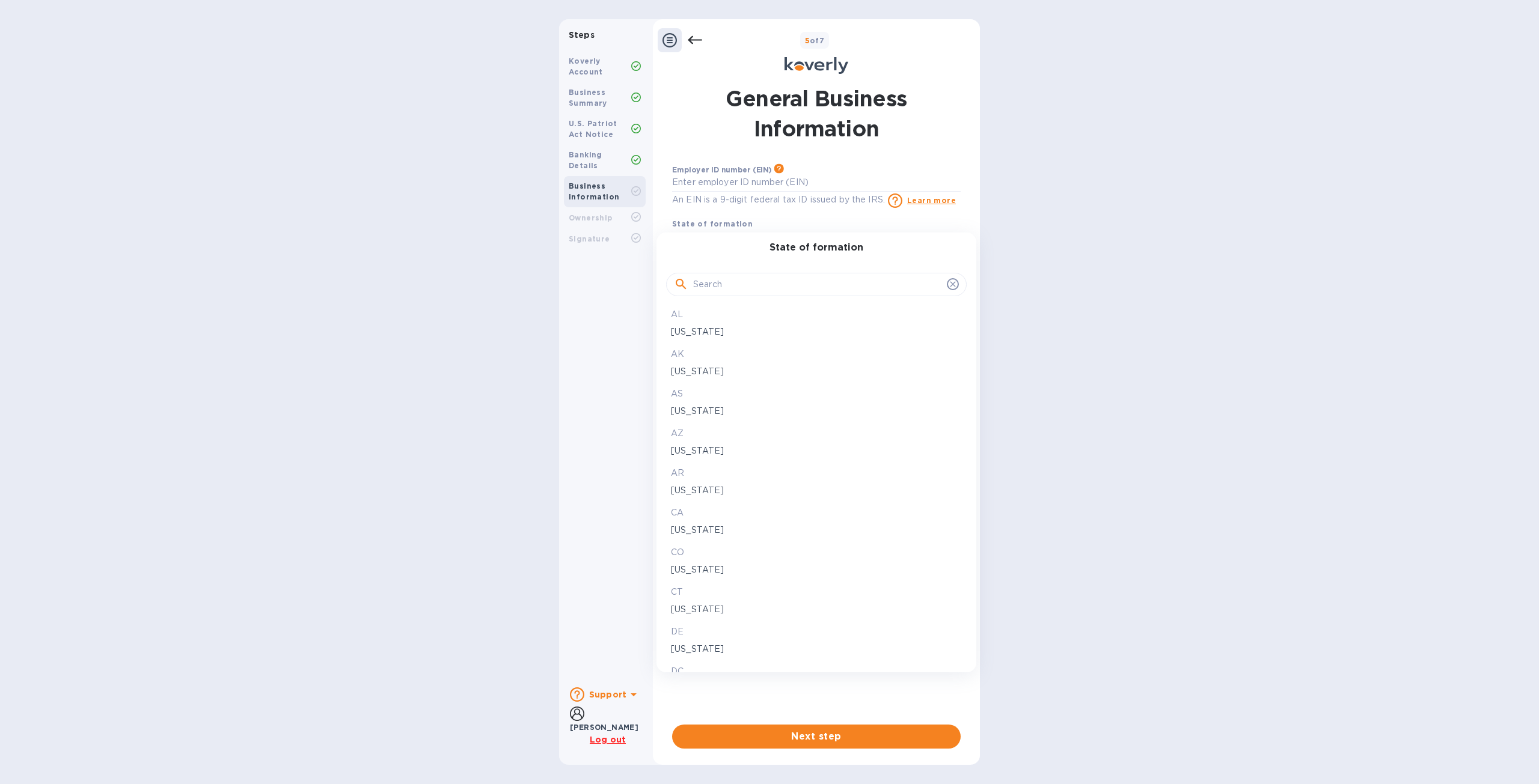
click at [811, 276] on input "text" at bounding box center [818, 285] width 249 height 18
type input "new"
click at [733, 453] on p "New York" at bounding box center [817, 451] width 291 height 13
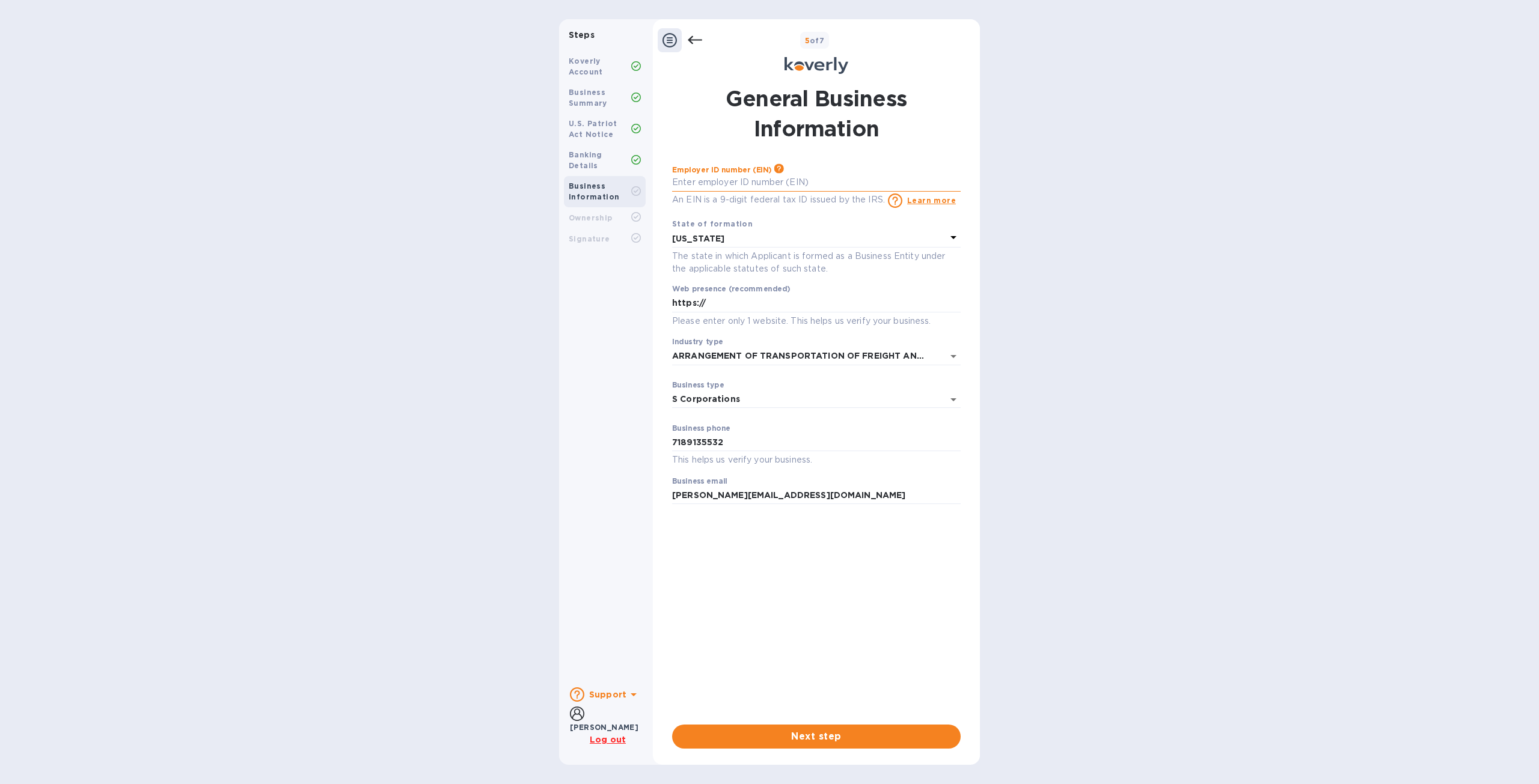
click at [719, 179] on input "text" at bounding box center [816, 182] width 288 height 18
type input "***84"
click at [844, 739] on span "Next step" at bounding box center [816, 737] width 269 height 14
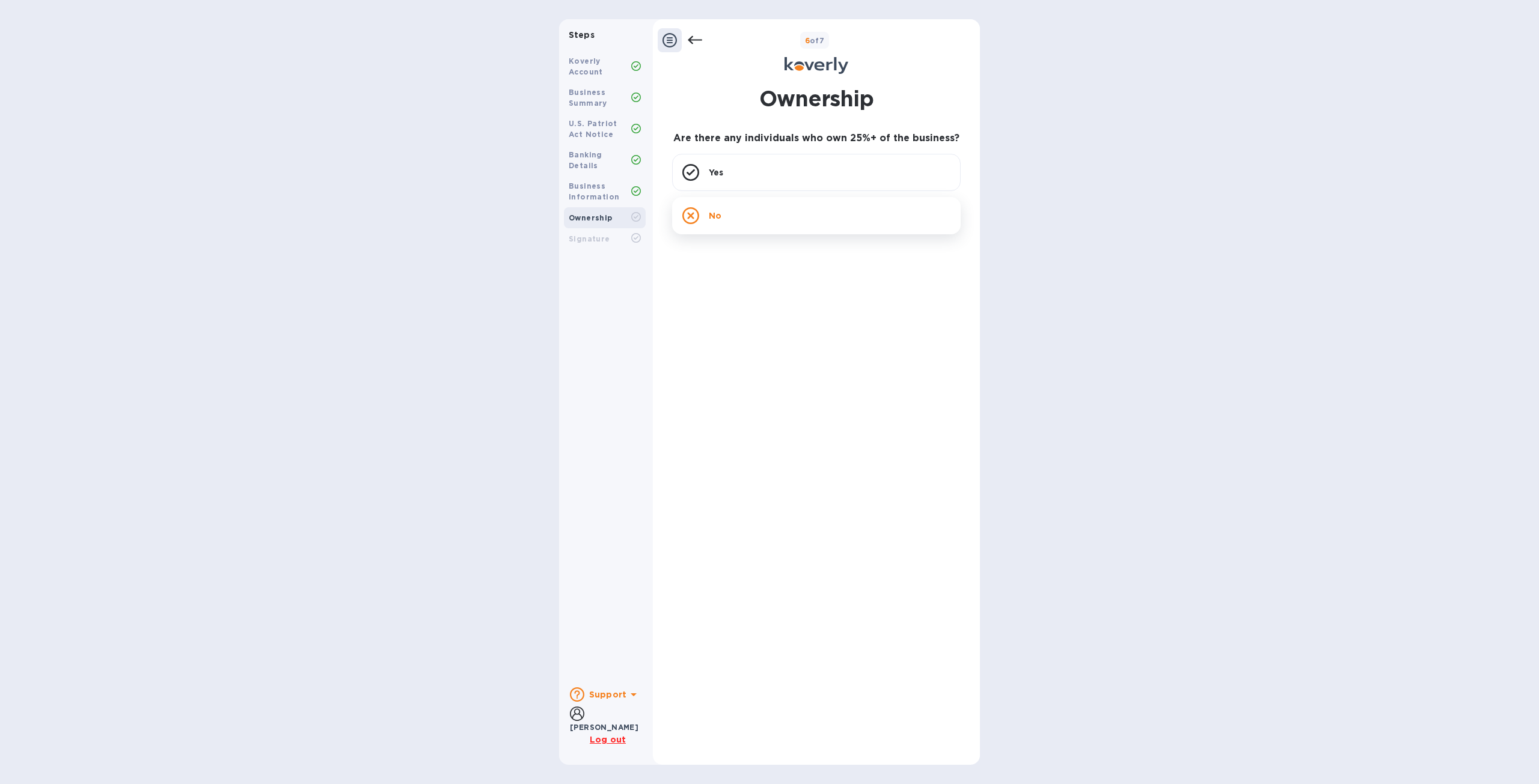
click at [802, 223] on div "No" at bounding box center [816, 216] width 288 height 37
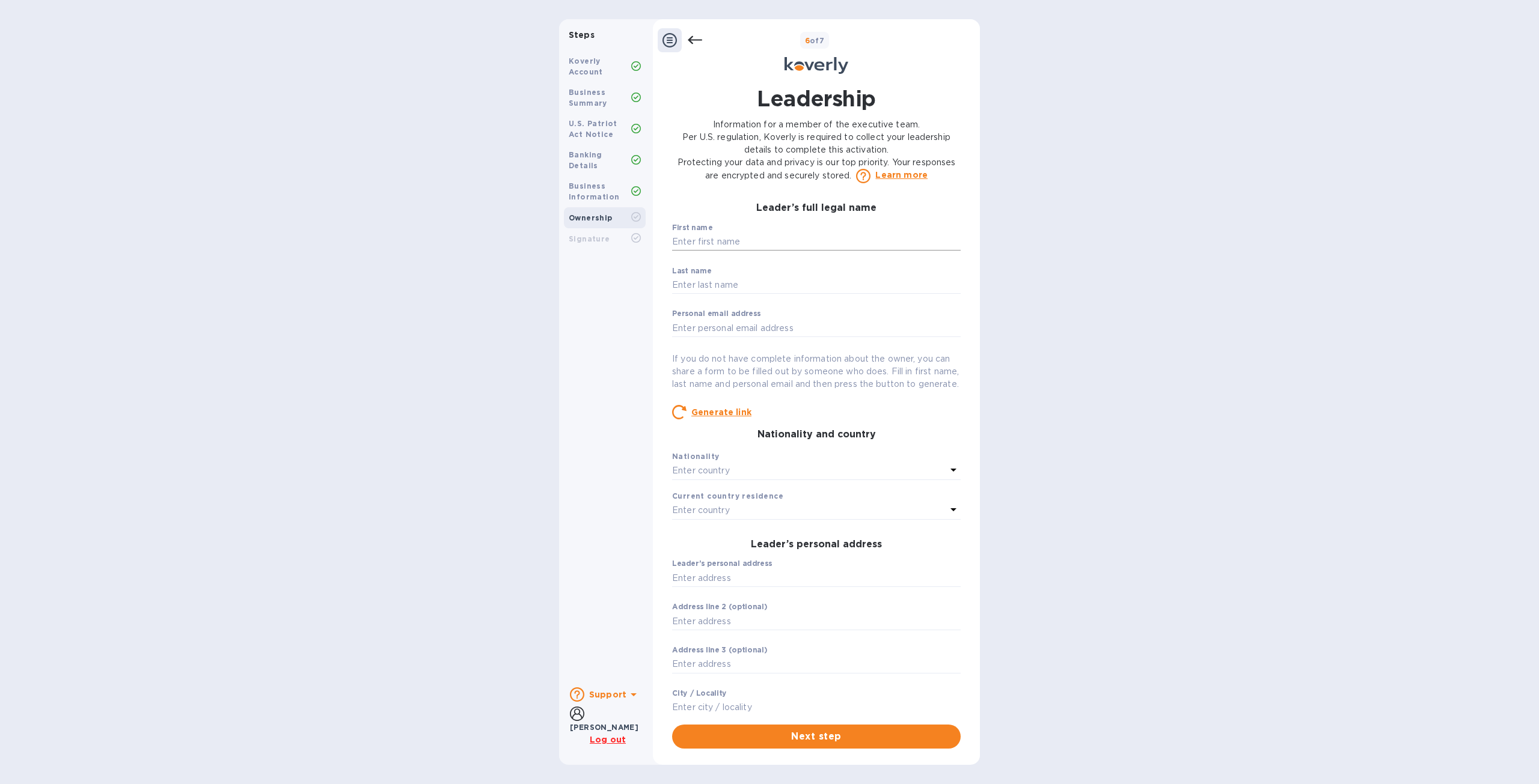
click at [852, 234] on input "text" at bounding box center [816, 242] width 288 height 18
type input "saul"
type input "Glanzer"
type input "info@ecotrans.nyc"
type input "63 Penn st"
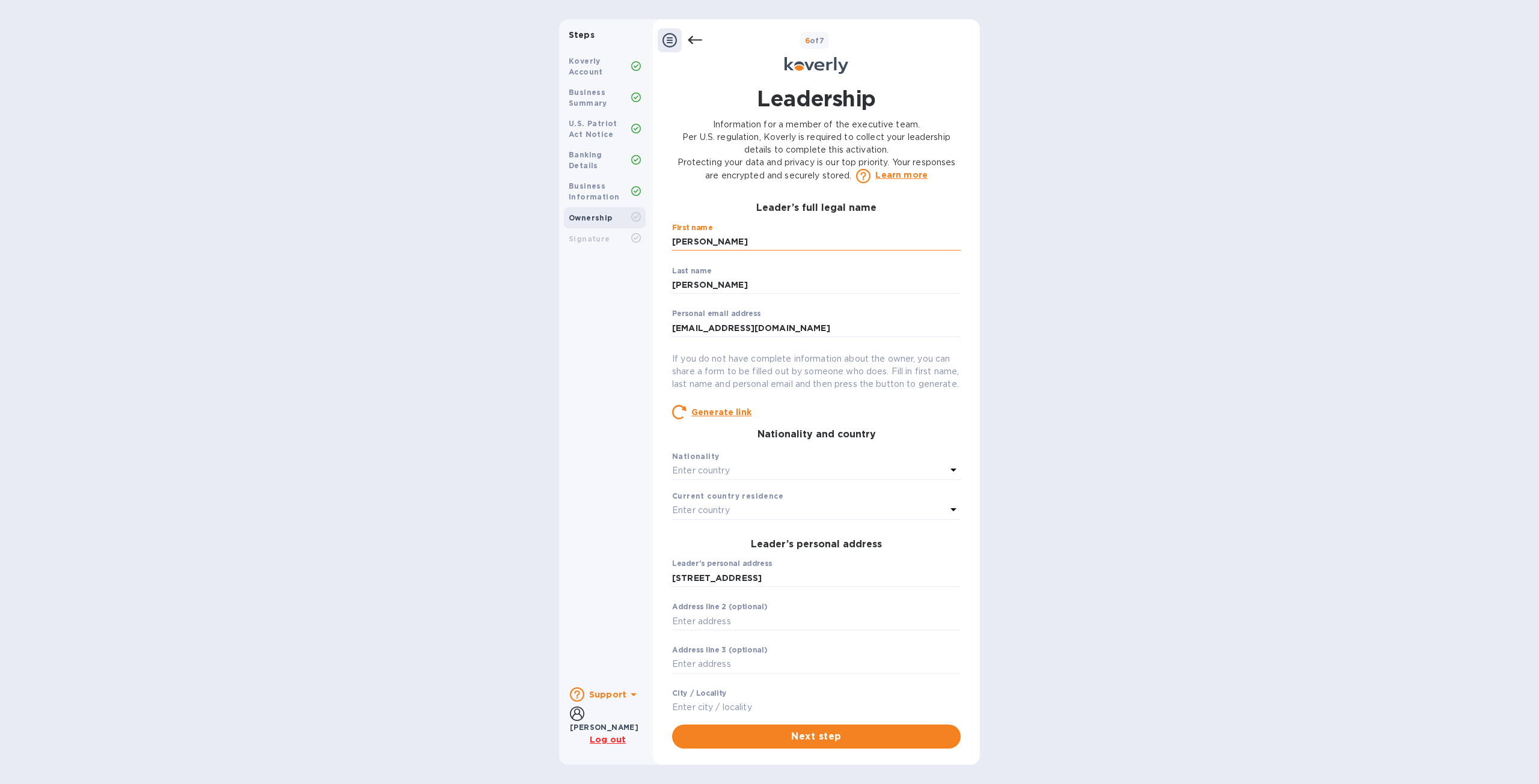
type input "Brooklyn"
type input "United States"
type input "11249"
type input "***32"
drag, startPoint x: 689, startPoint y: 329, endPoint x: 669, endPoint y: 333, distance: 20.4
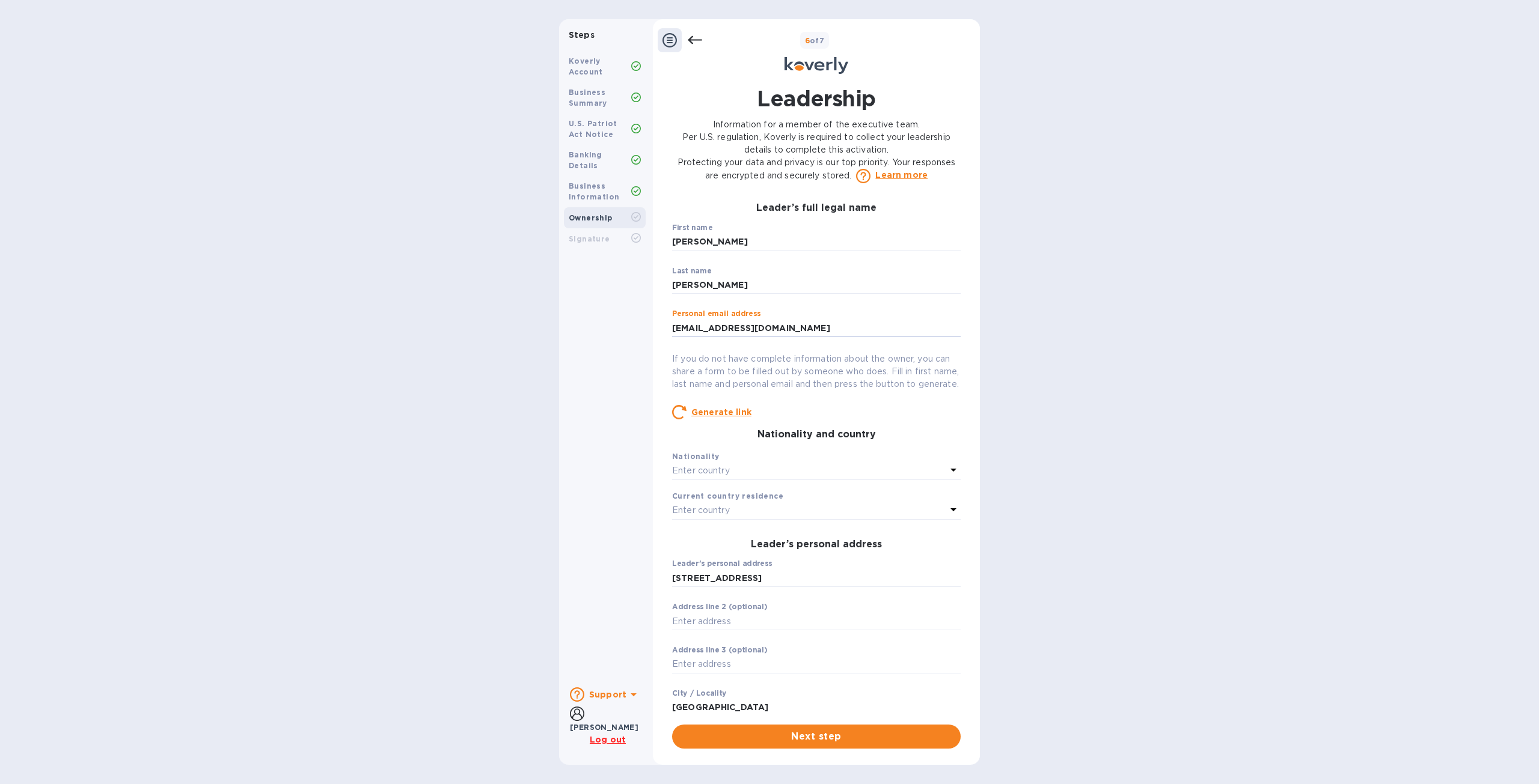
click at [669, 333] on div "Leadership Information for a member of the executive team. Per U.S. regulation,…" at bounding box center [817, 416] width 301 height 665
type input "saul@ecotrans.nyc"
click at [820, 480] on div "Enter country" at bounding box center [809, 470] width 274 height 17
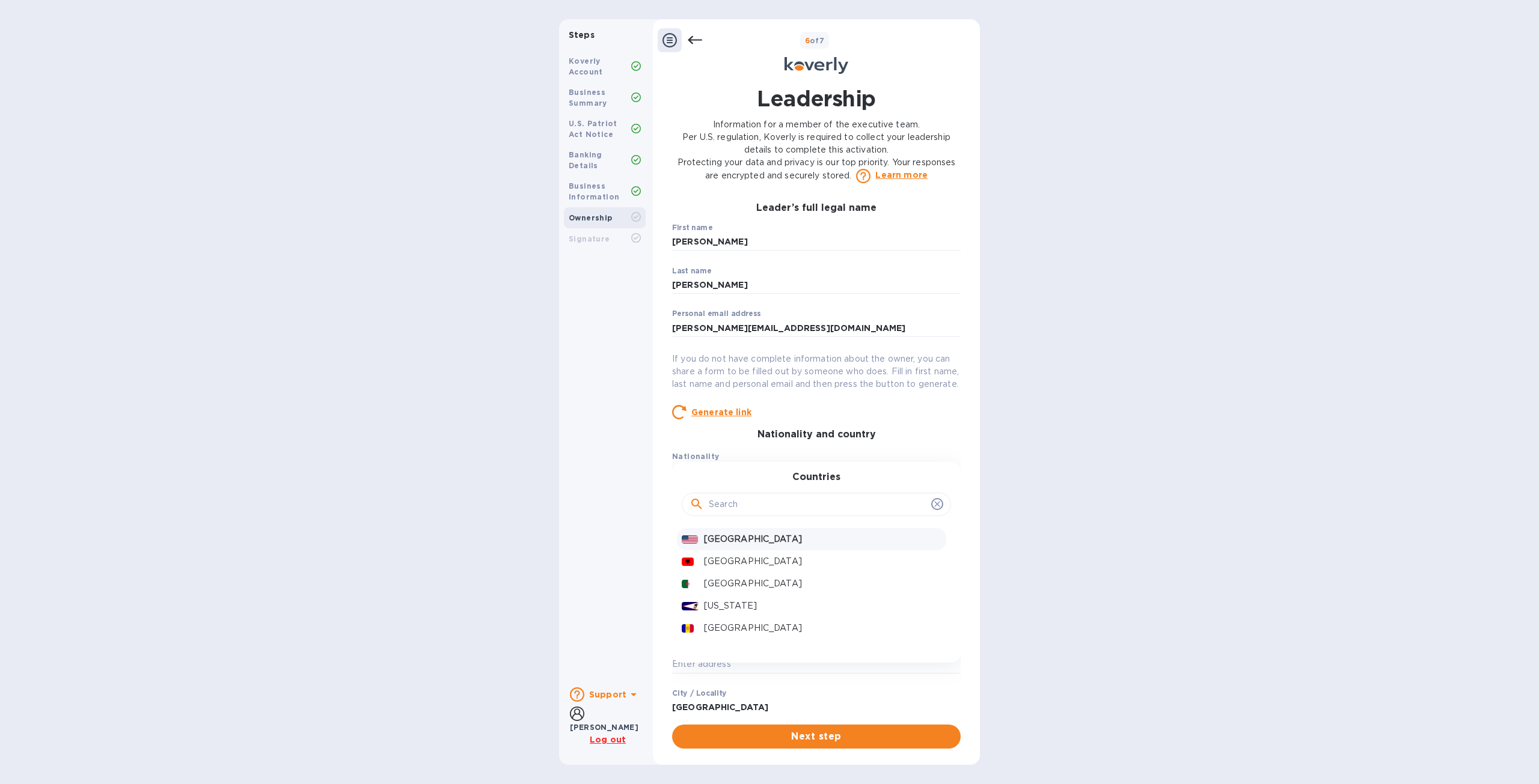
click at [787, 548] on div "United States" at bounding box center [822, 540] width 242 height 18
click at [819, 519] on div "Enter country" at bounding box center [809, 510] width 274 height 17
click at [769, 586] on p "United States" at bounding box center [822, 579] width 237 height 13
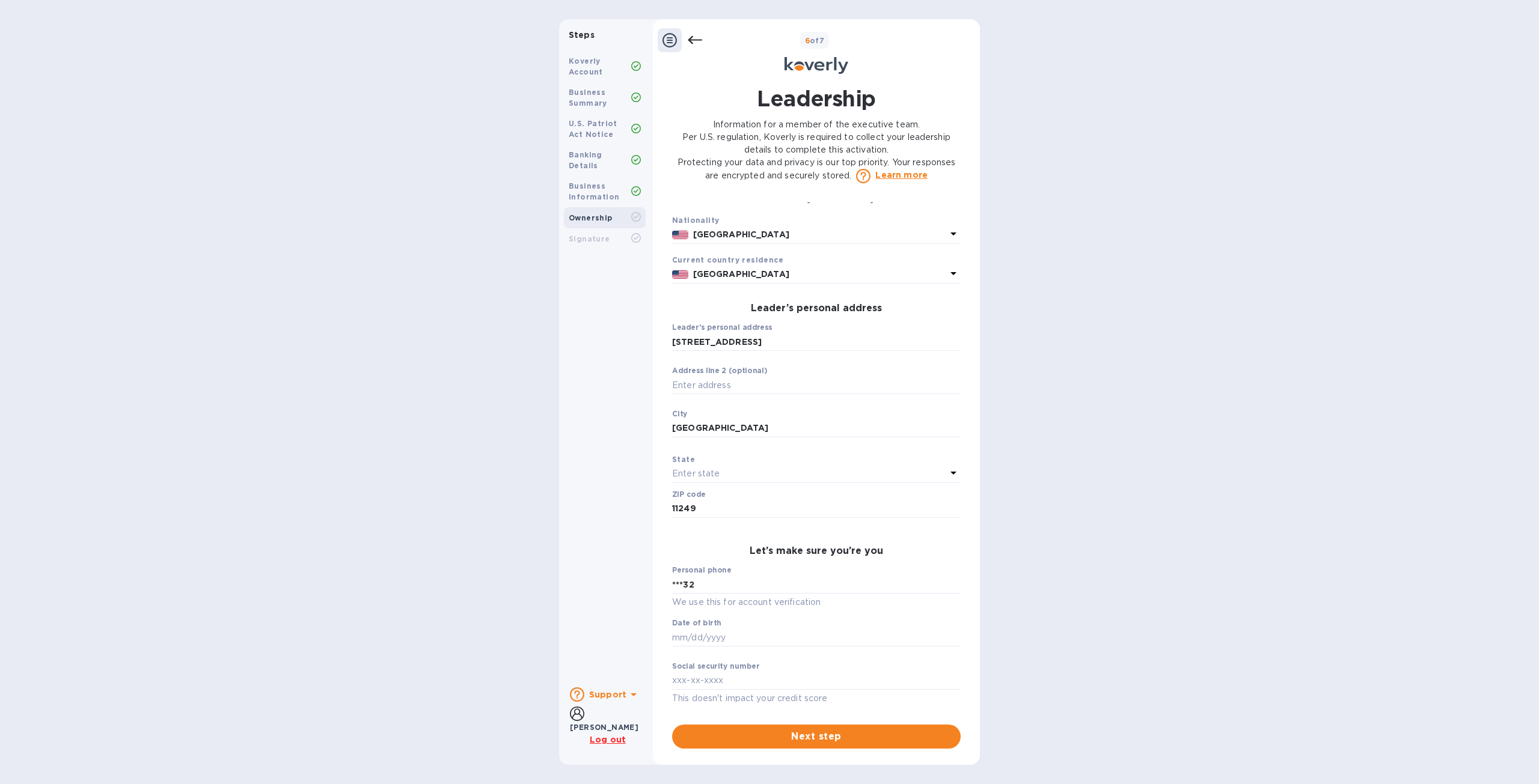
scroll to position [248, 0]
click at [862, 733] on span "Next step" at bounding box center [816, 737] width 269 height 14
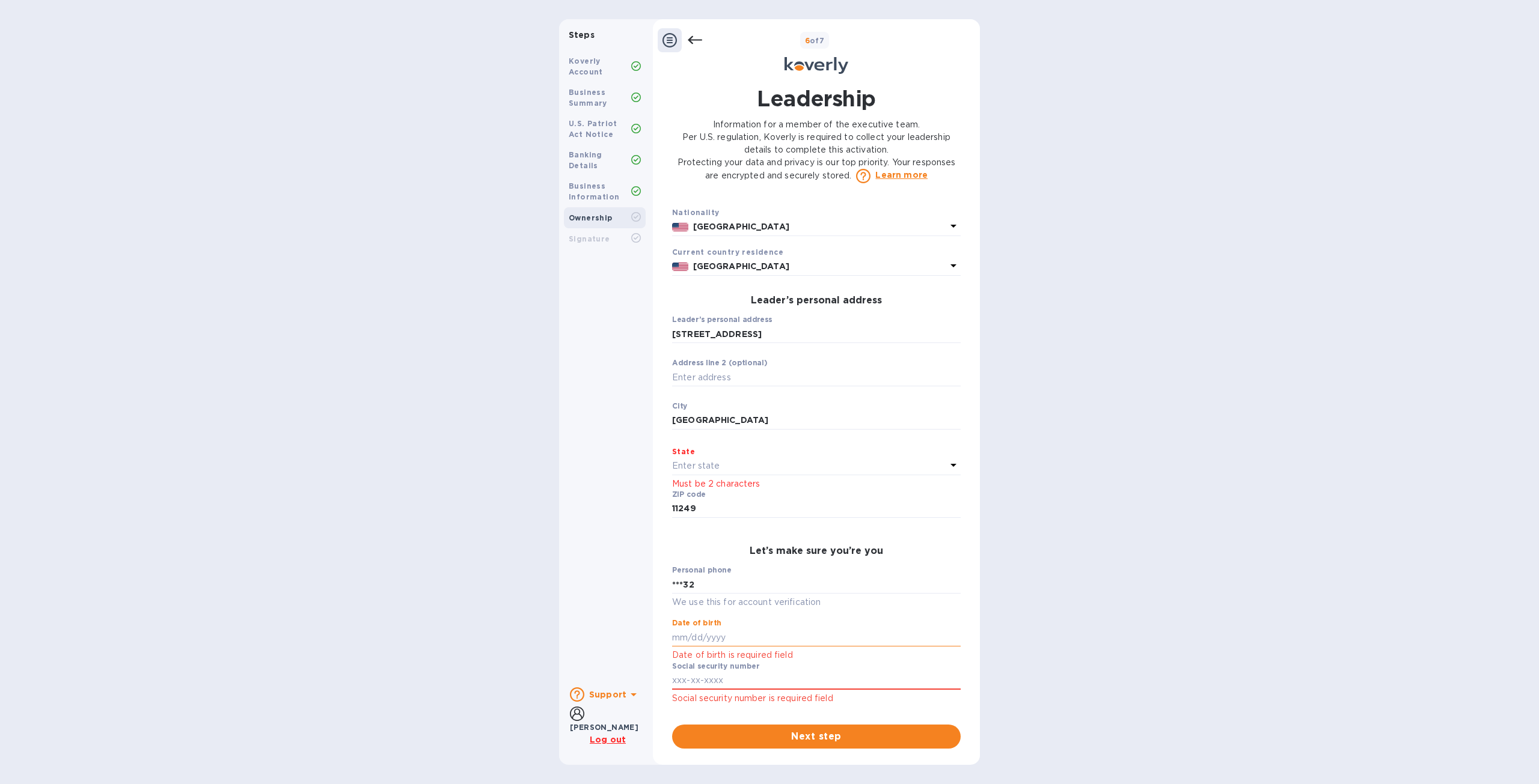
click at [725, 646] on input "text" at bounding box center [816, 638] width 288 height 18
type input "***99"
click at [725, 686] on input "text" at bounding box center [816, 681] width 288 height 18
click at [876, 682] on input "095-88-6919" at bounding box center [816, 681] width 288 height 18
type input "***19"
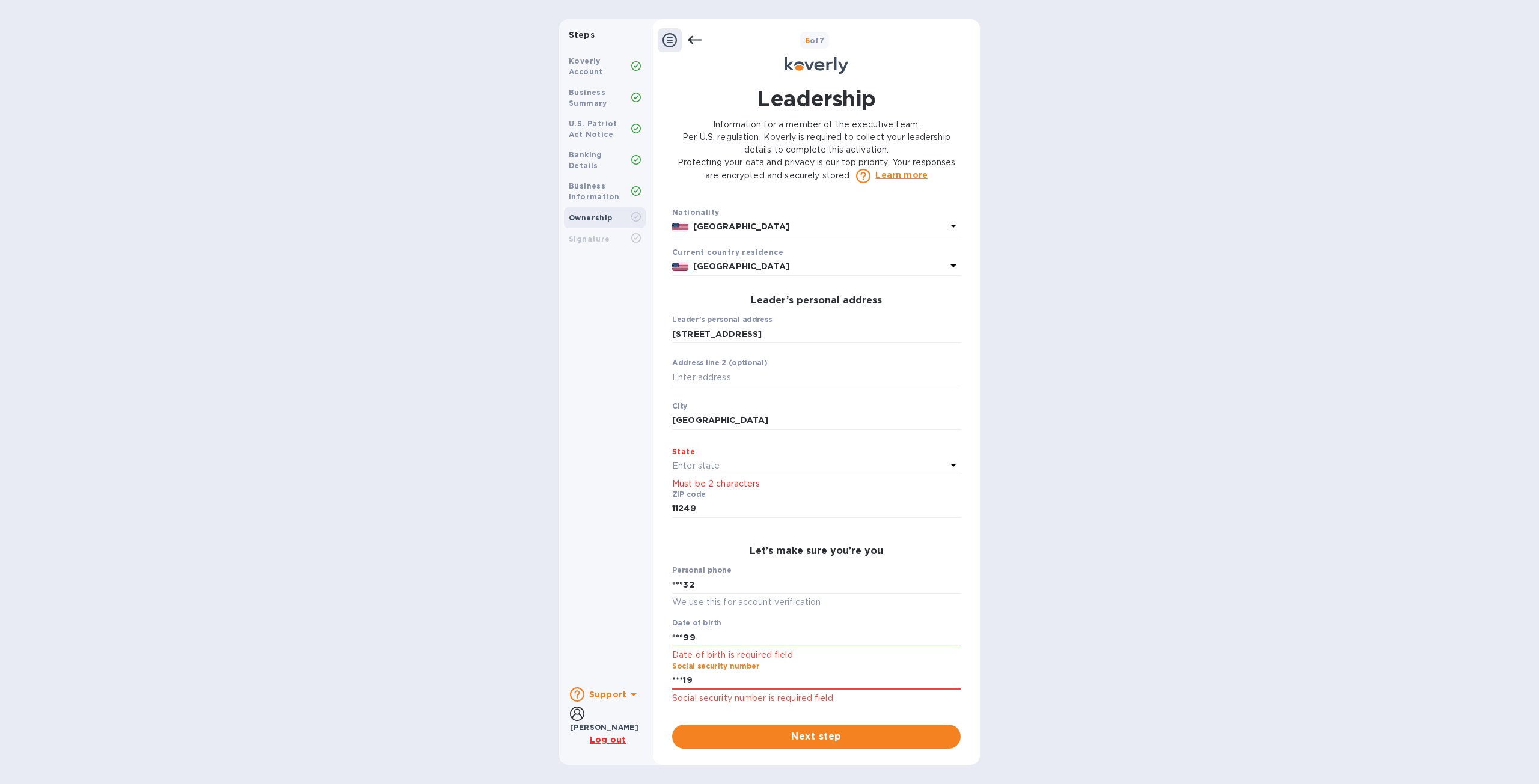
click at [757, 643] on input "***99" at bounding box center [816, 638] width 288 height 18
click at [755, 689] on input "***19" at bounding box center [816, 681] width 288 height 18
click at [782, 620] on div "Leader’s full legal name First name saul ​ Last name Glanzer ​ Personal email a…" at bounding box center [816, 458] width 288 height 513
click at [779, 593] on input "***32" at bounding box center [816, 584] width 288 height 18
drag, startPoint x: 772, startPoint y: 692, endPoint x: 765, endPoint y: 684, distance: 10.6
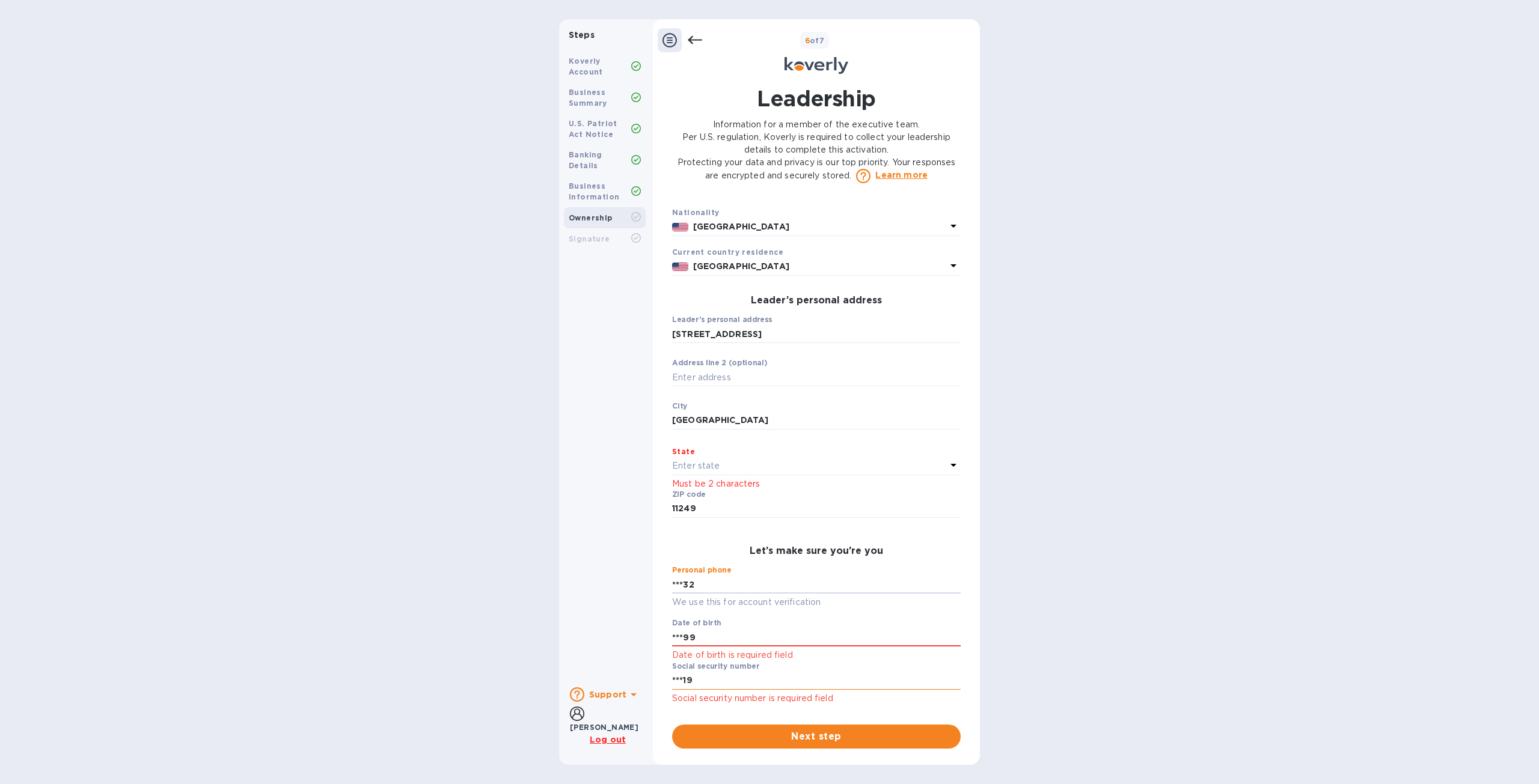
click at [771, 690] on input "***19" at bounding box center [816, 681] width 288 height 18
click at [765, 685] on input "***19" at bounding box center [816, 681] width 288 height 18
drag, startPoint x: 865, startPoint y: 688, endPoint x: 628, endPoint y: 682, distance: 237.1
click at [628, 682] on div "Steps Koverly Account Business Summary U.S. Patriot Act Notice Banking Details …" at bounding box center [769, 392] width 421 height 746
type input "***19"
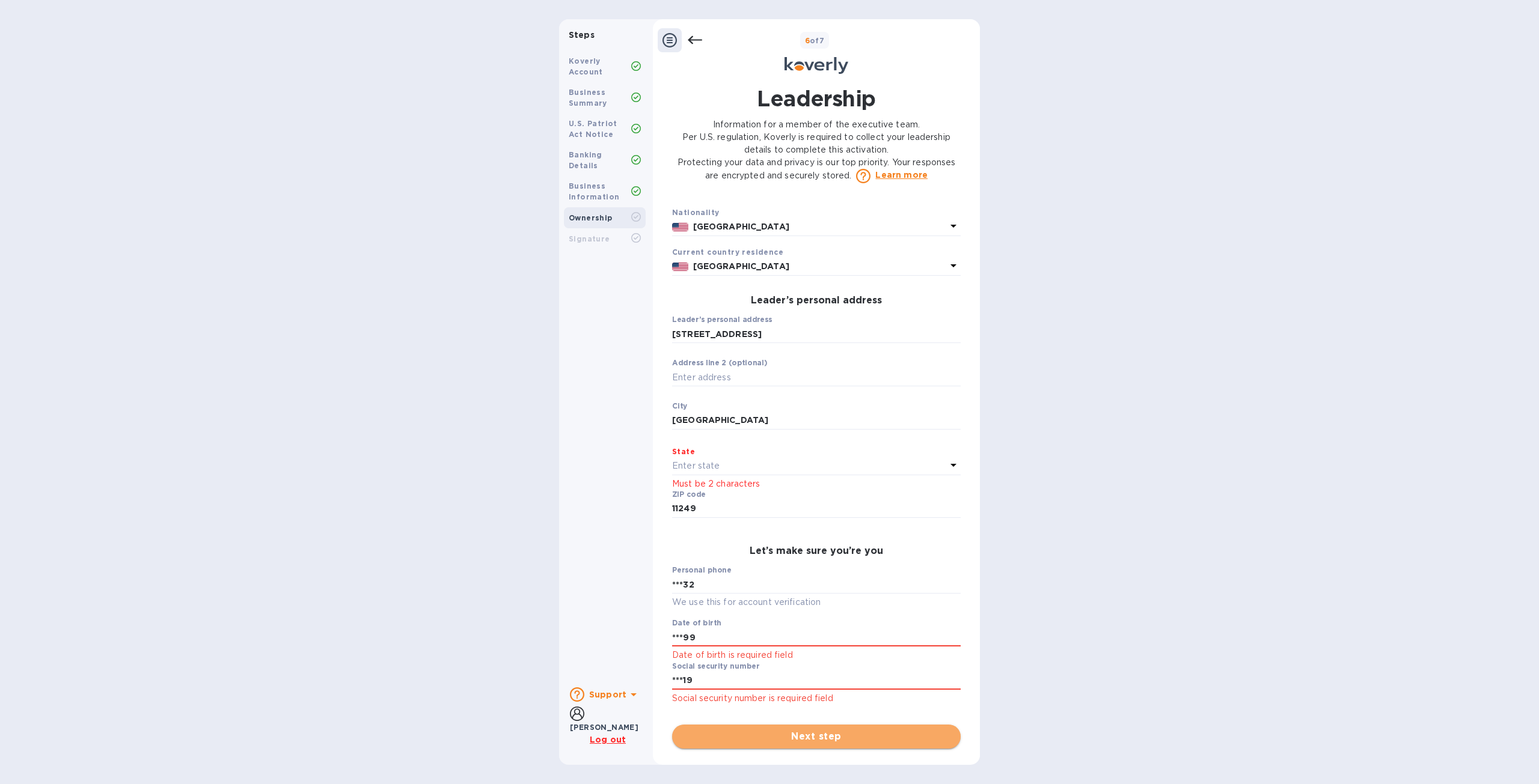
click at [773, 740] on span "Next step" at bounding box center [816, 737] width 269 height 14
click at [825, 741] on span "Next step" at bounding box center [816, 737] width 269 height 14
click at [827, 741] on span "Next step" at bounding box center [816, 737] width 269 height 14
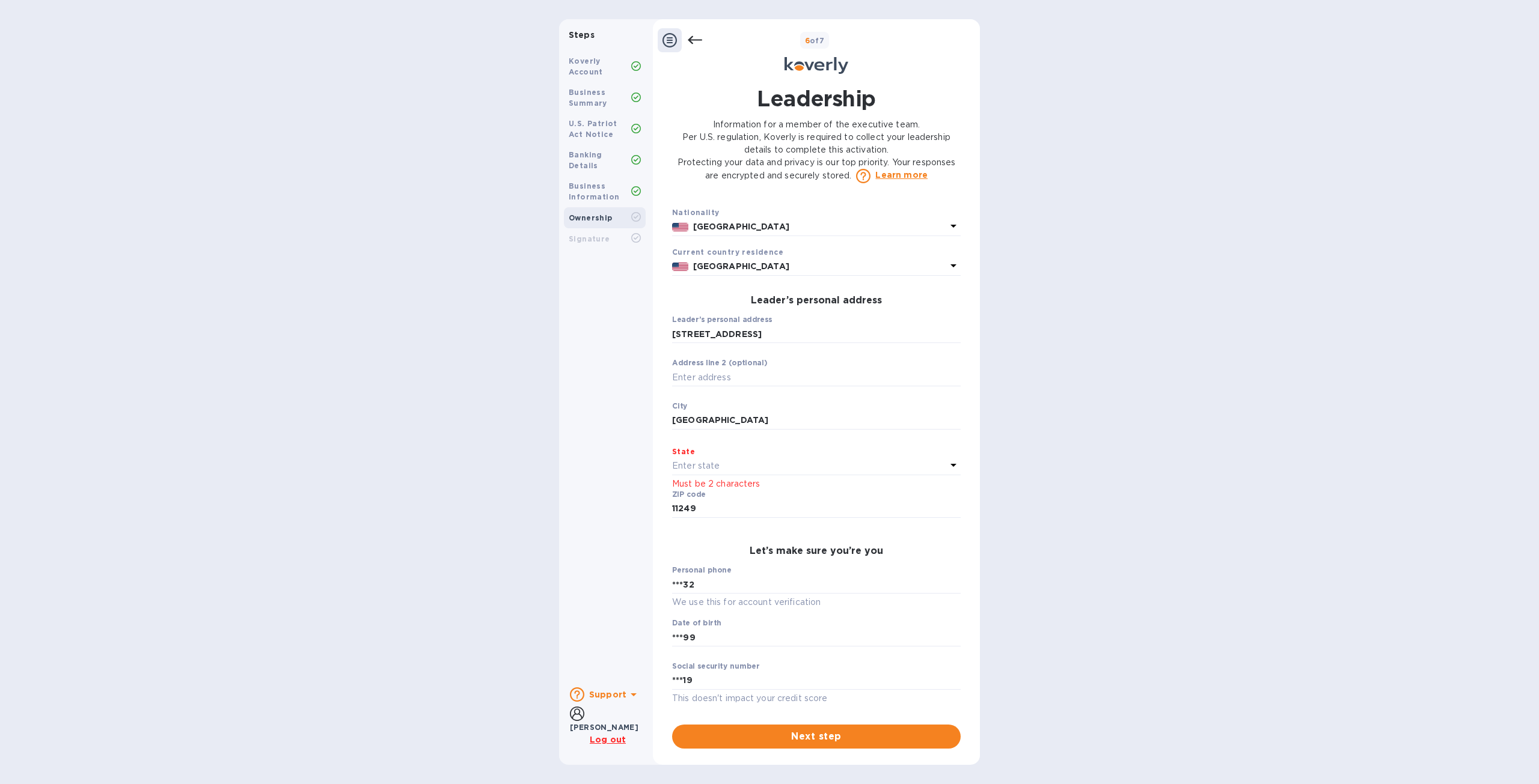
click at [770, 475] on div "Enter state" at bounding box center [809, 466] width 274 height 17
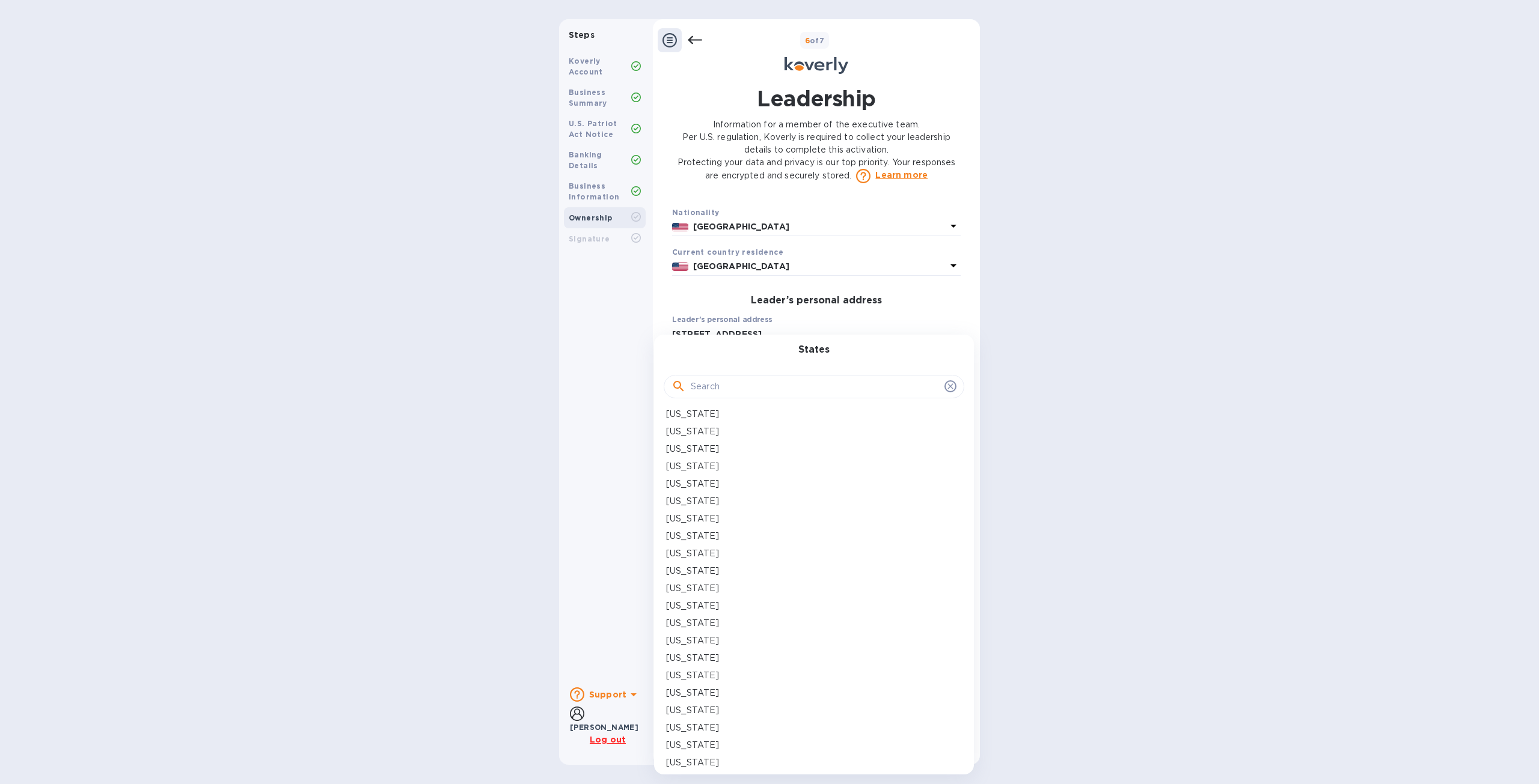
click at [736, 389] on input "text" at bounding box center [815, 387] width 249 height 18
click at [622, 365] on div at bounding box center [769, 392] width 1539 height 784
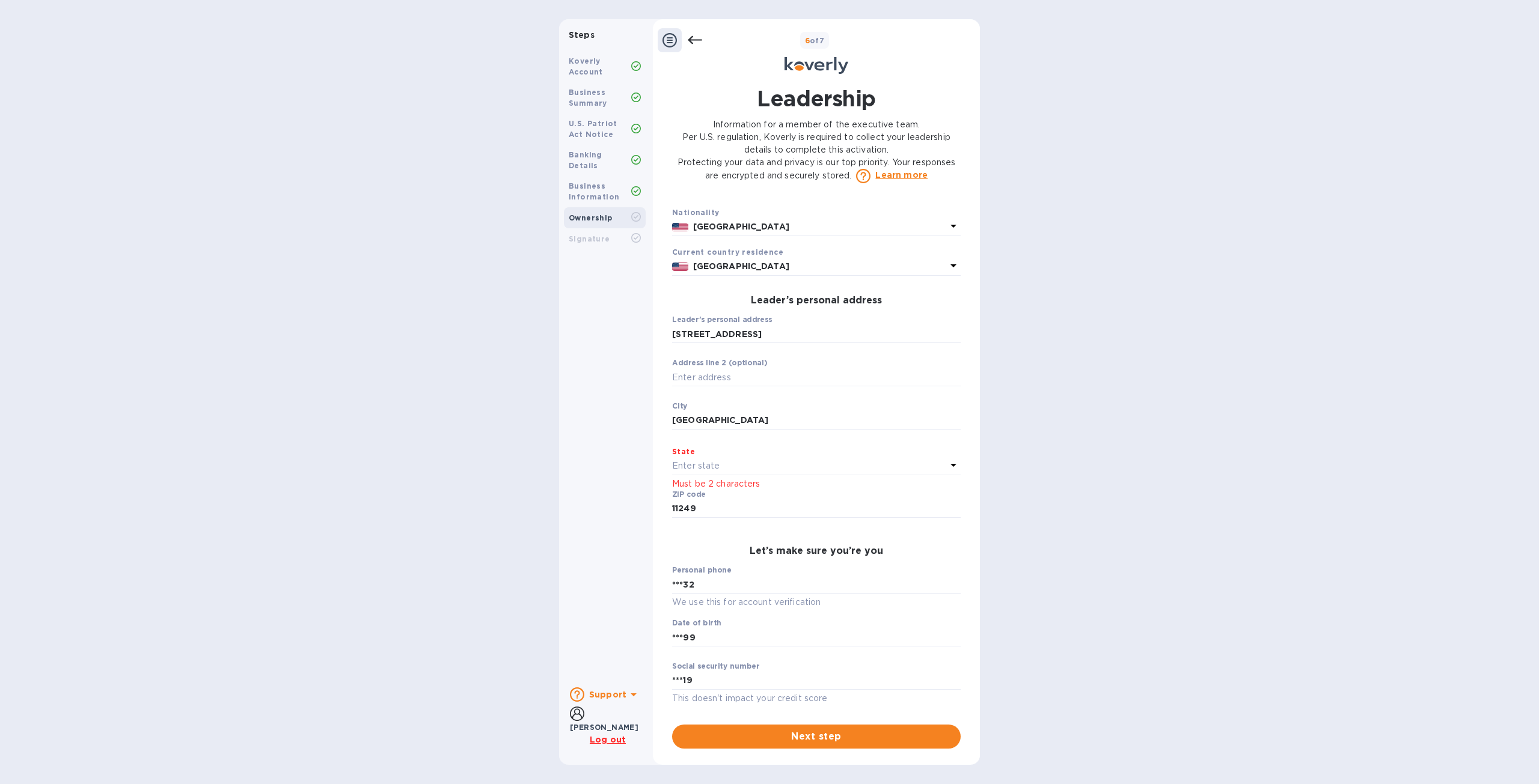
click at [761, 472] on div "Enter state" at bounding box center [809, 466] width 274 height 17
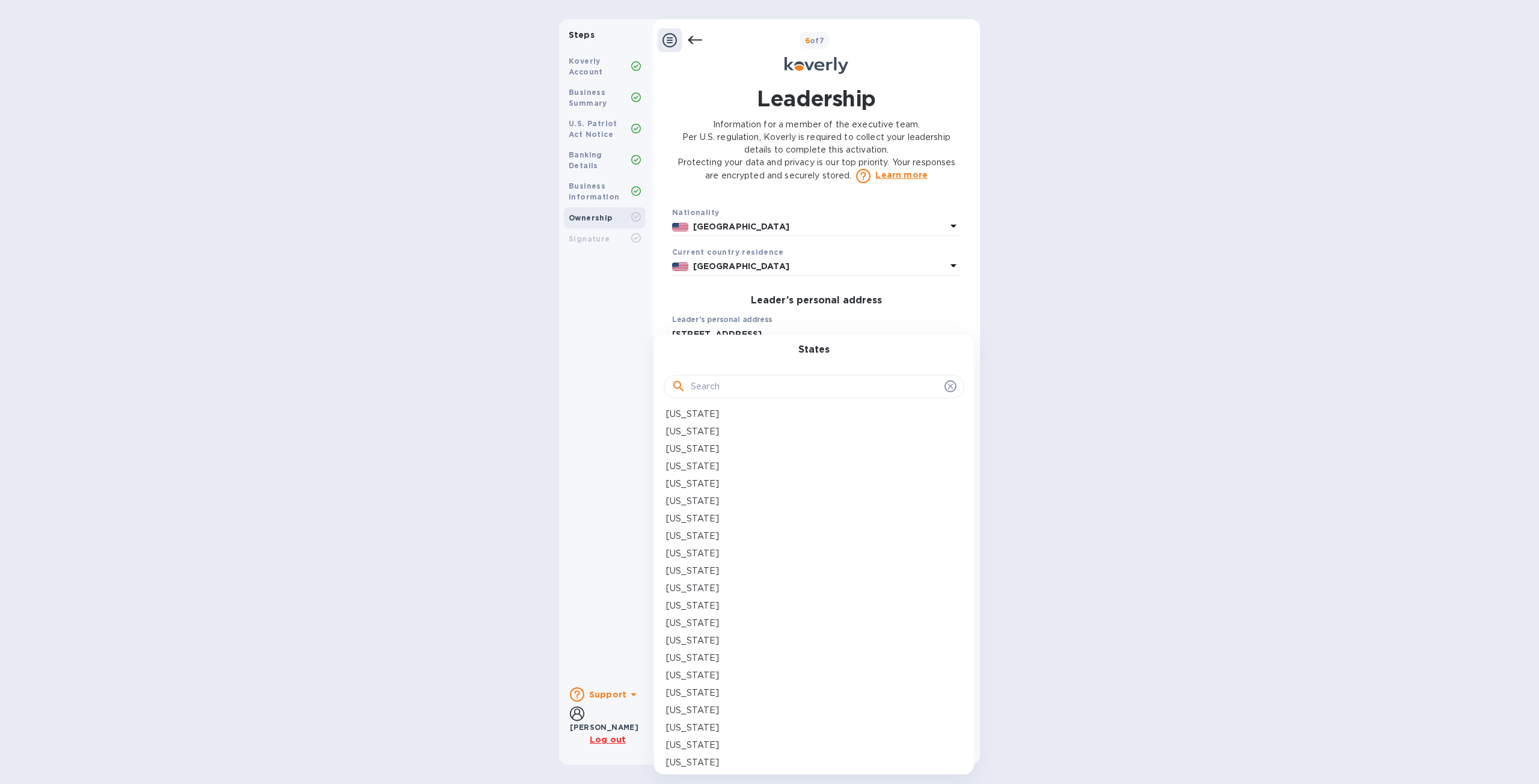
click at [834, 389] on input "text" at bounding box center [815, 387] width 249 height 18
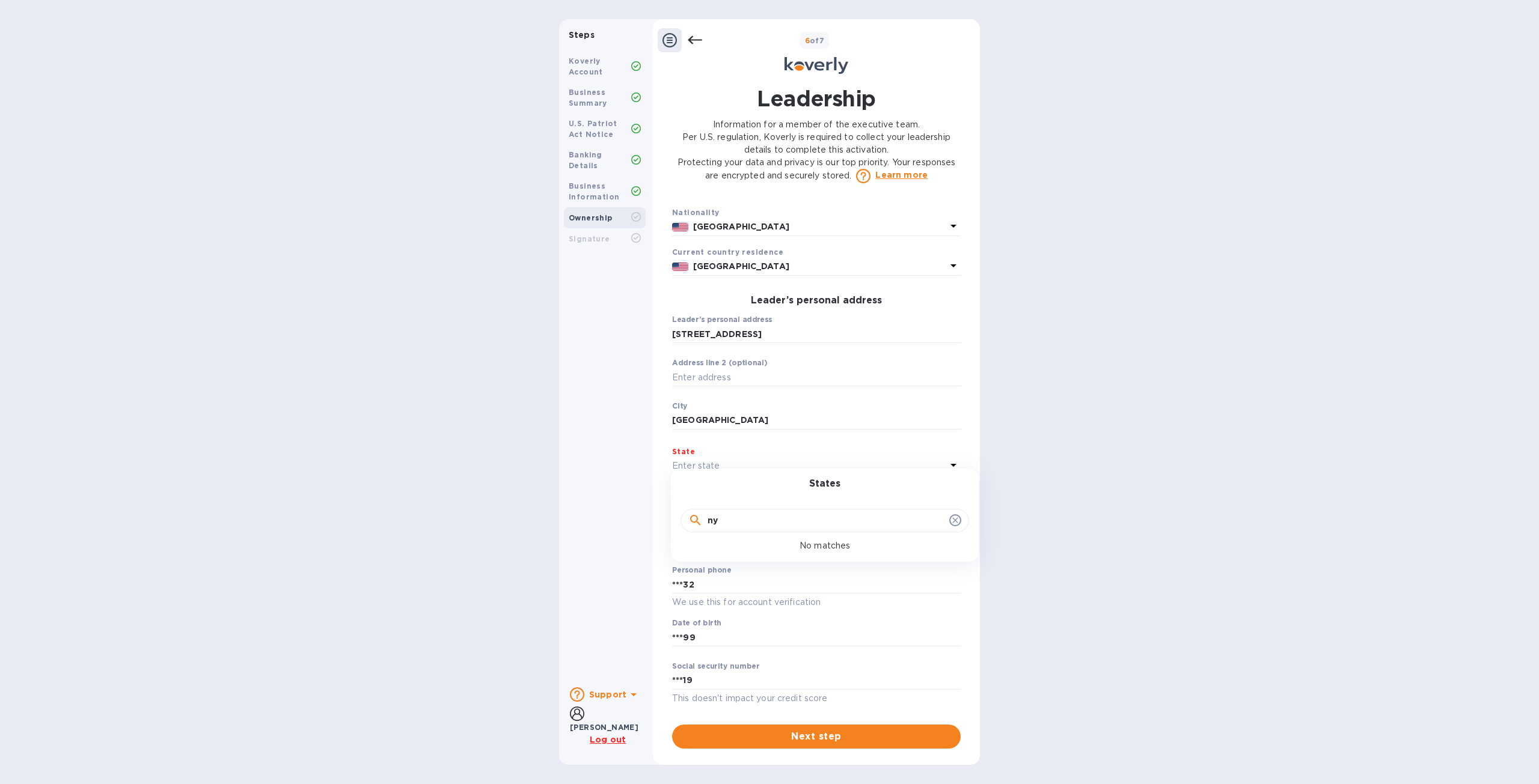
click at [797, 517] on input "ny" at bounding box center [826, 521] width 237 height 18
type input "new"
click at [696, 601] on p "New York" at bounding box center [693, 601] width 53 height 13
click at [868, 729] on button "Next step" at bounding box center [816, 737] width 288 height 24
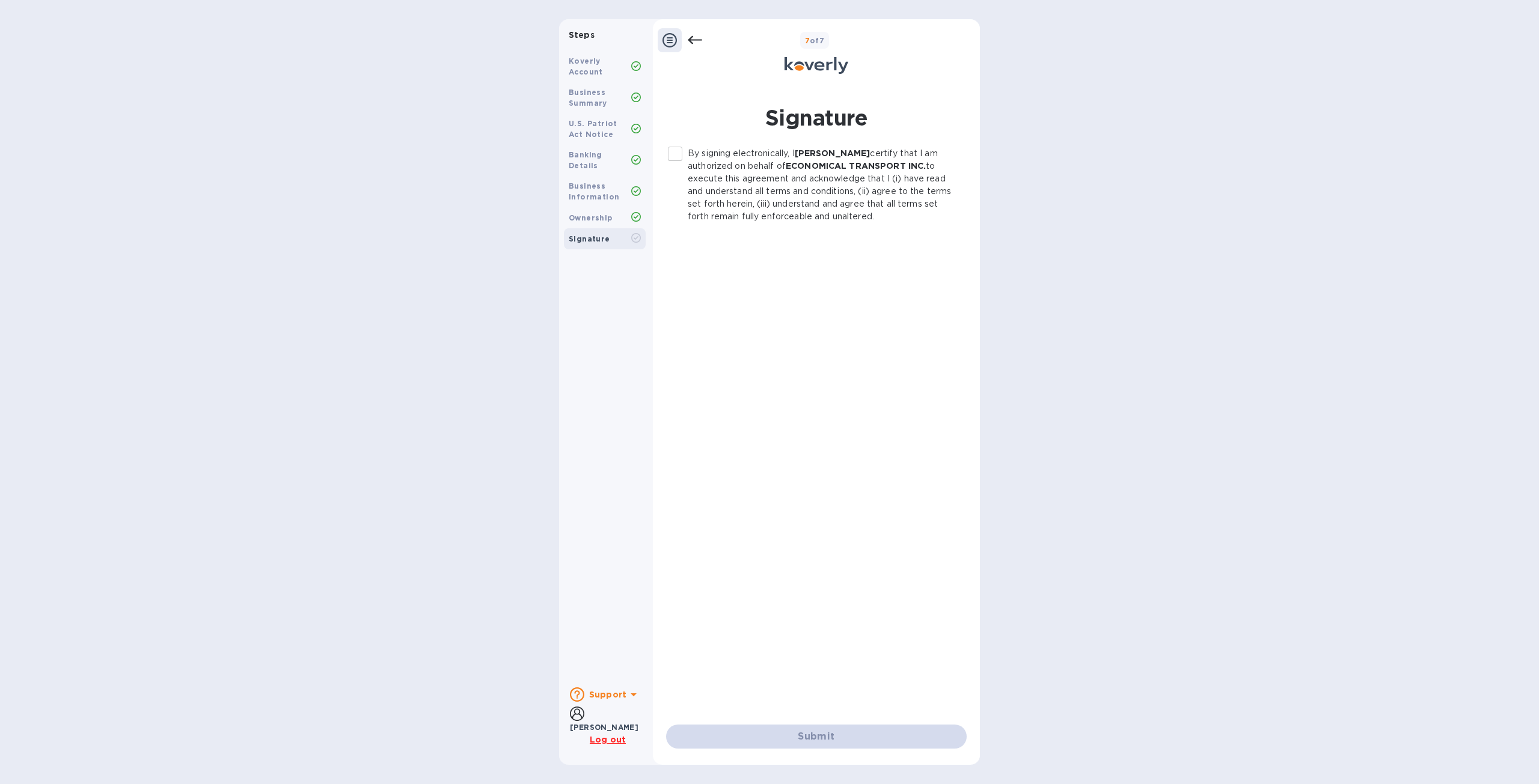
click at [674, 153] on input "By signing electronically, I saul Glanzer certify that I am authorized on behal…" at bounding box center [675, 154] width 25 height 25
click at [887, 741] on span "Submit" at bounding box center [816, 737] width 281 height 14
checkbox input "false"
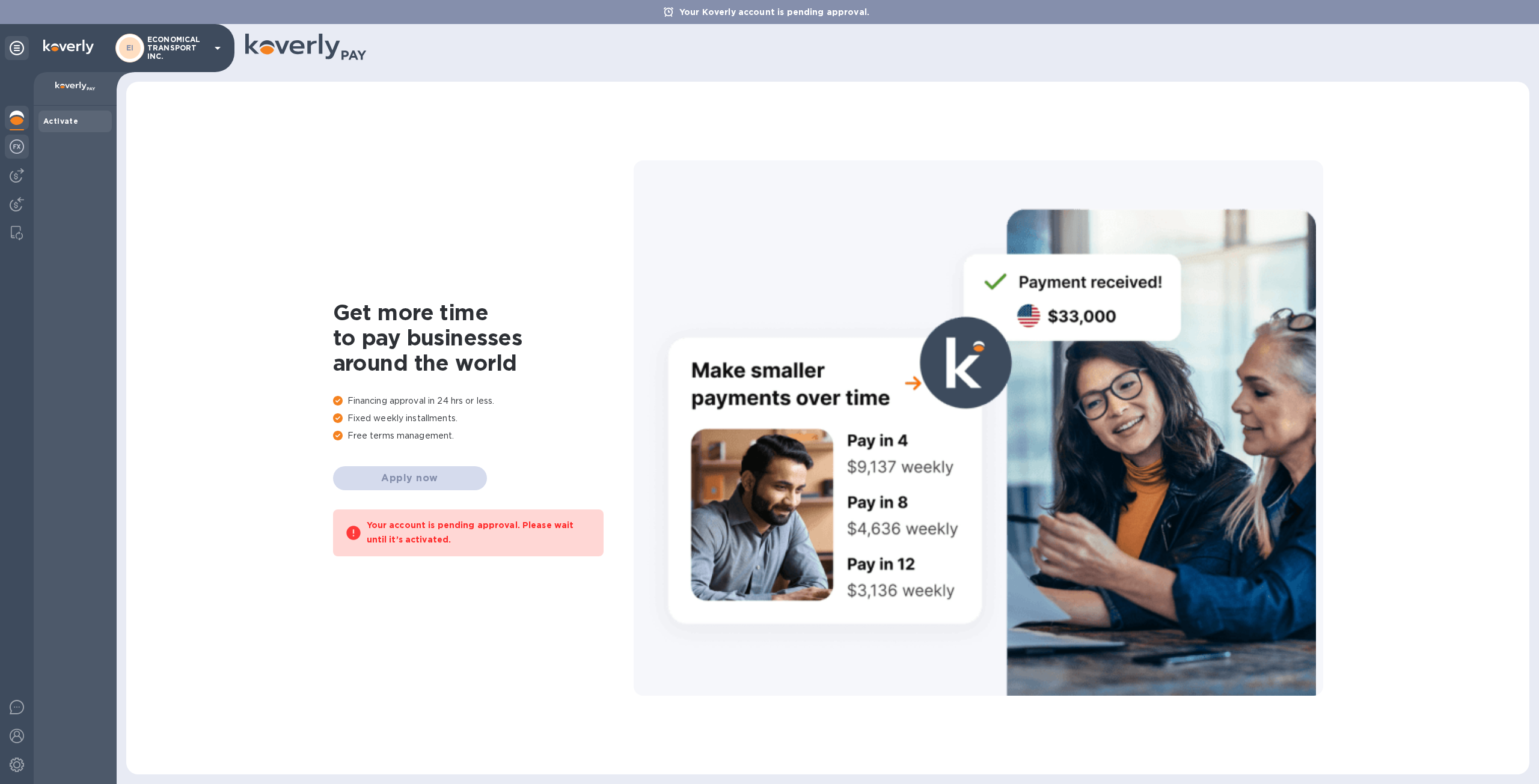
click at [11, 143] on img at bounding box center [17, 146] width 14 height 14
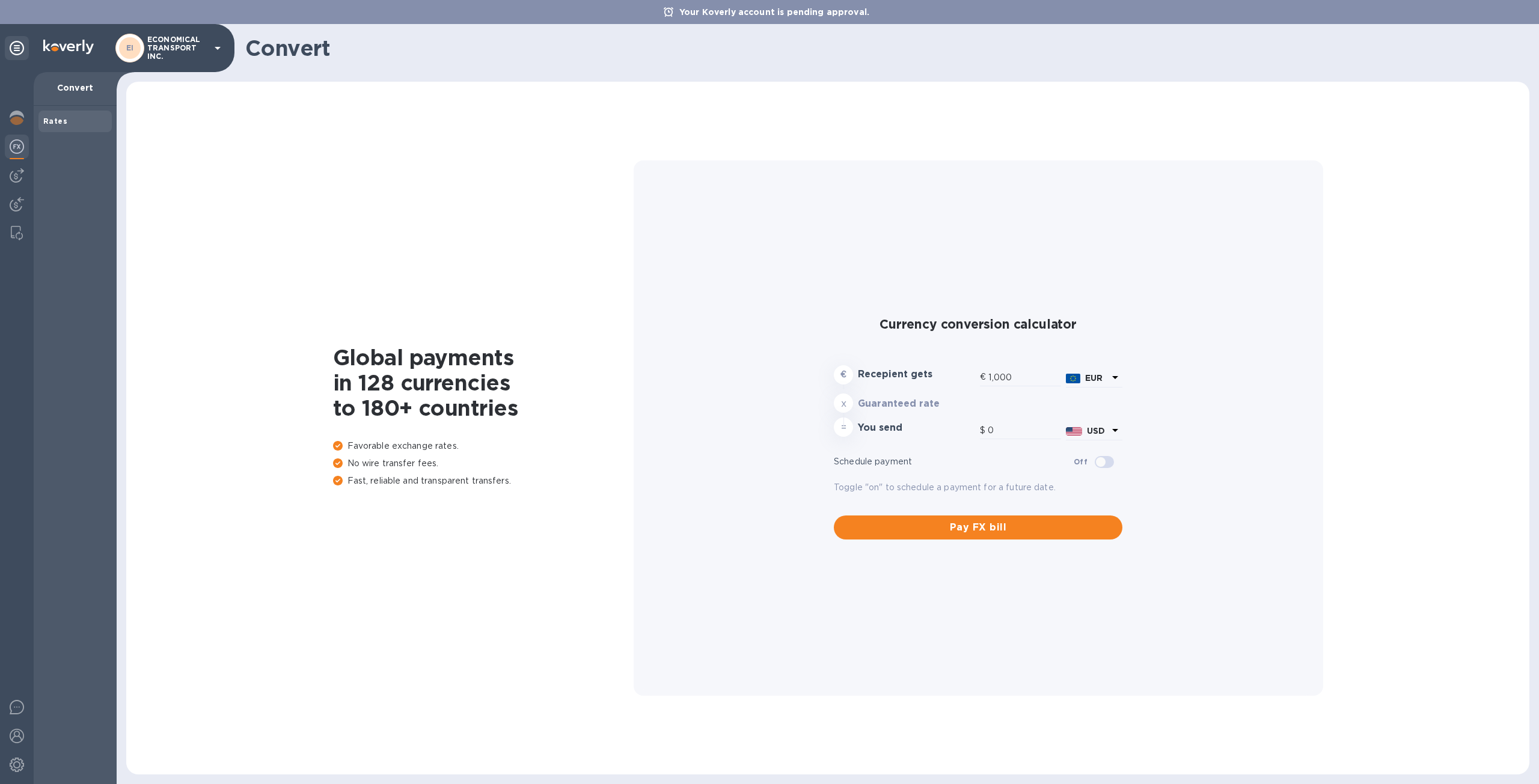
type input "1,193.86"
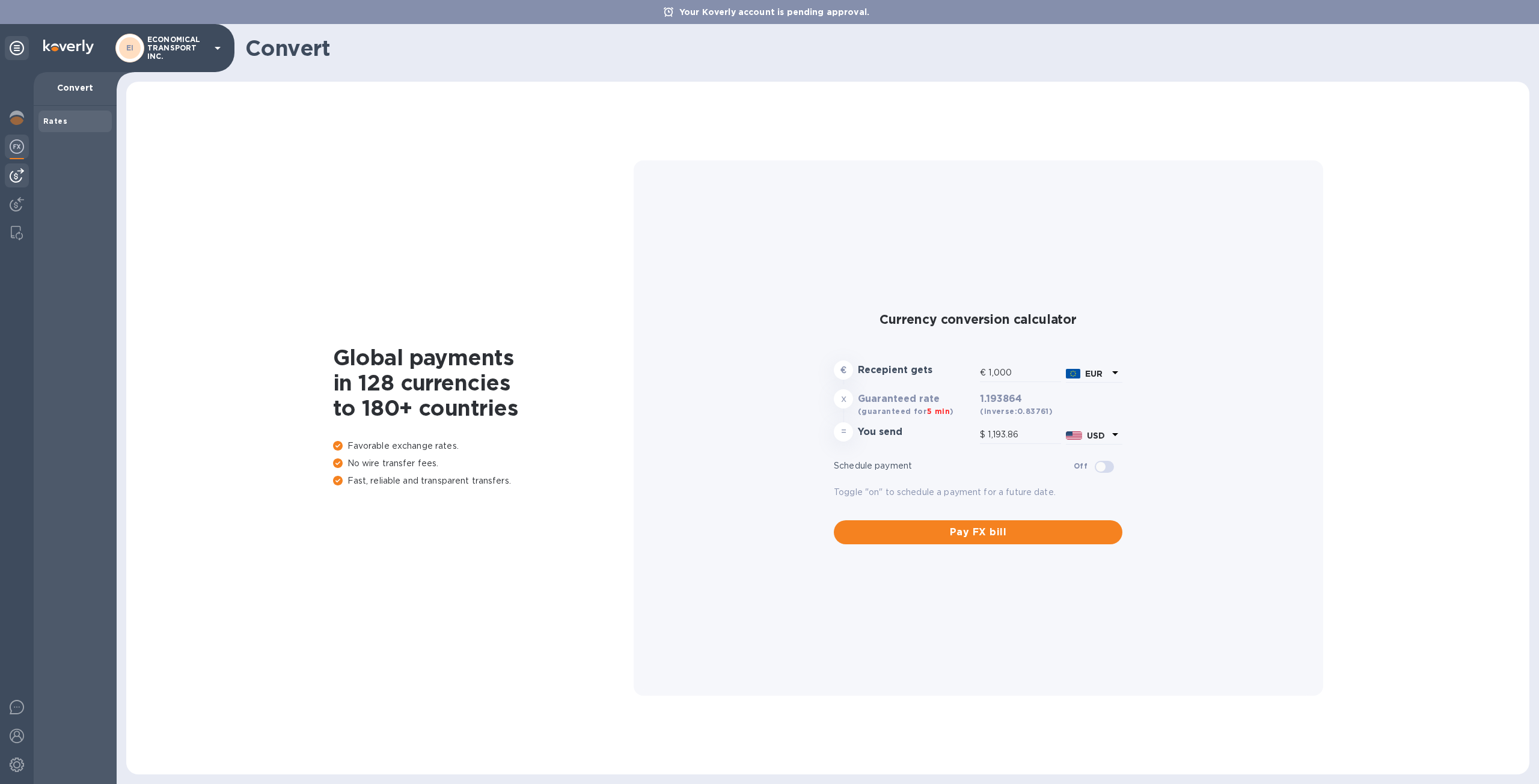
click at [12, 175] on img at bounding box center [17, 175] width 14 height 14
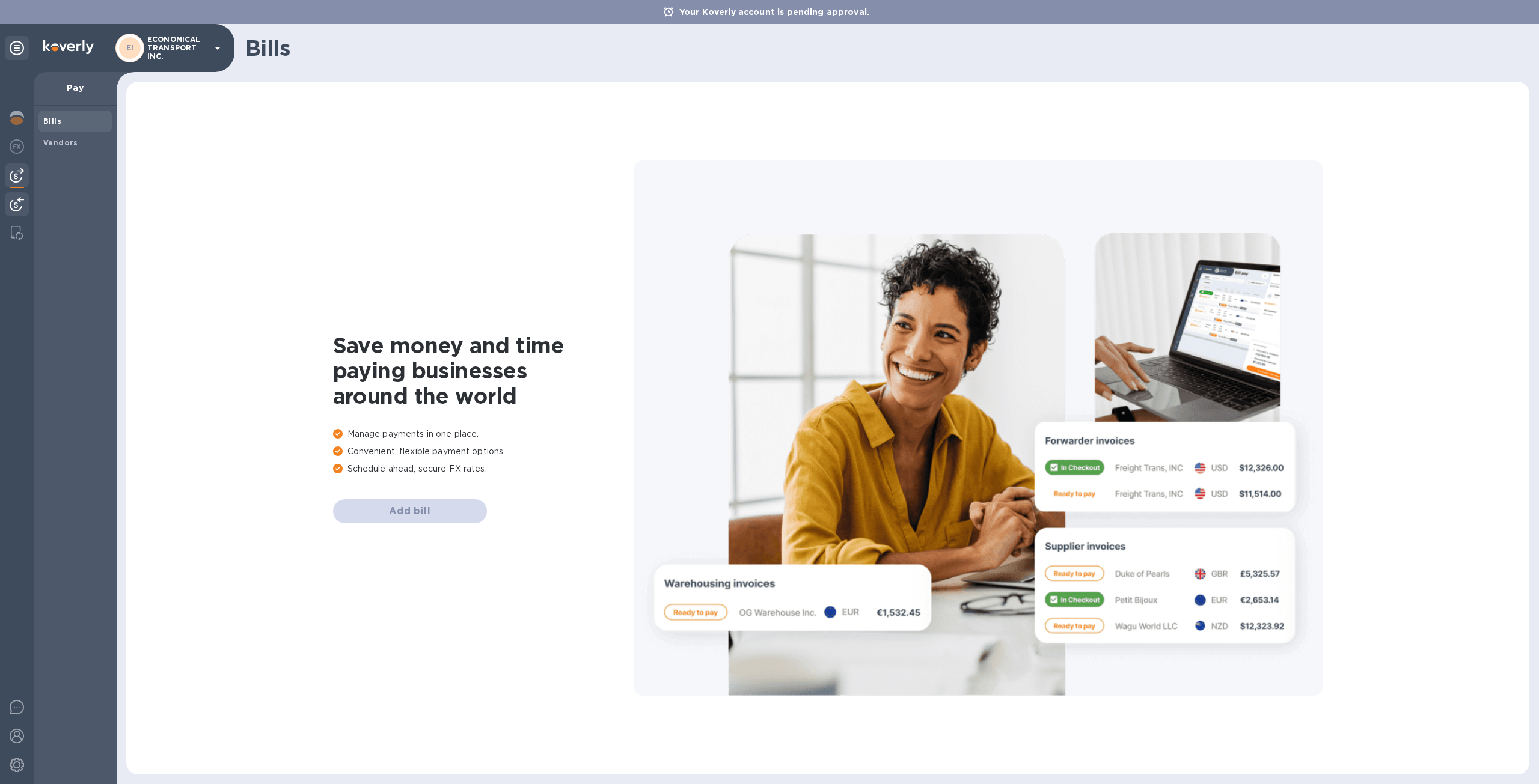
click at [18, 210] on img at bounding box center [17, 205] width 14 height 14
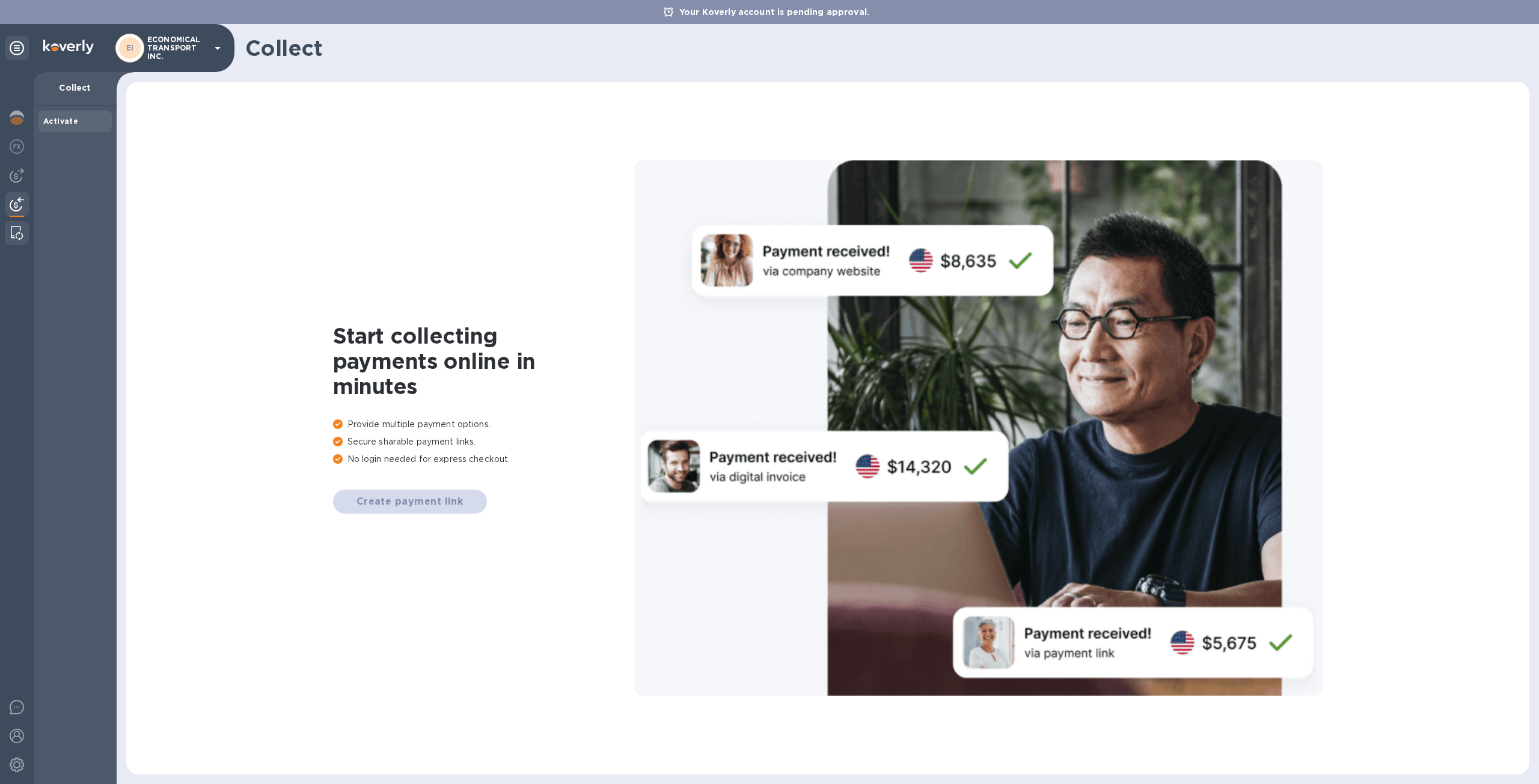
click at [8, 231] on div at bounding box center [17, 233] width 21 height 24
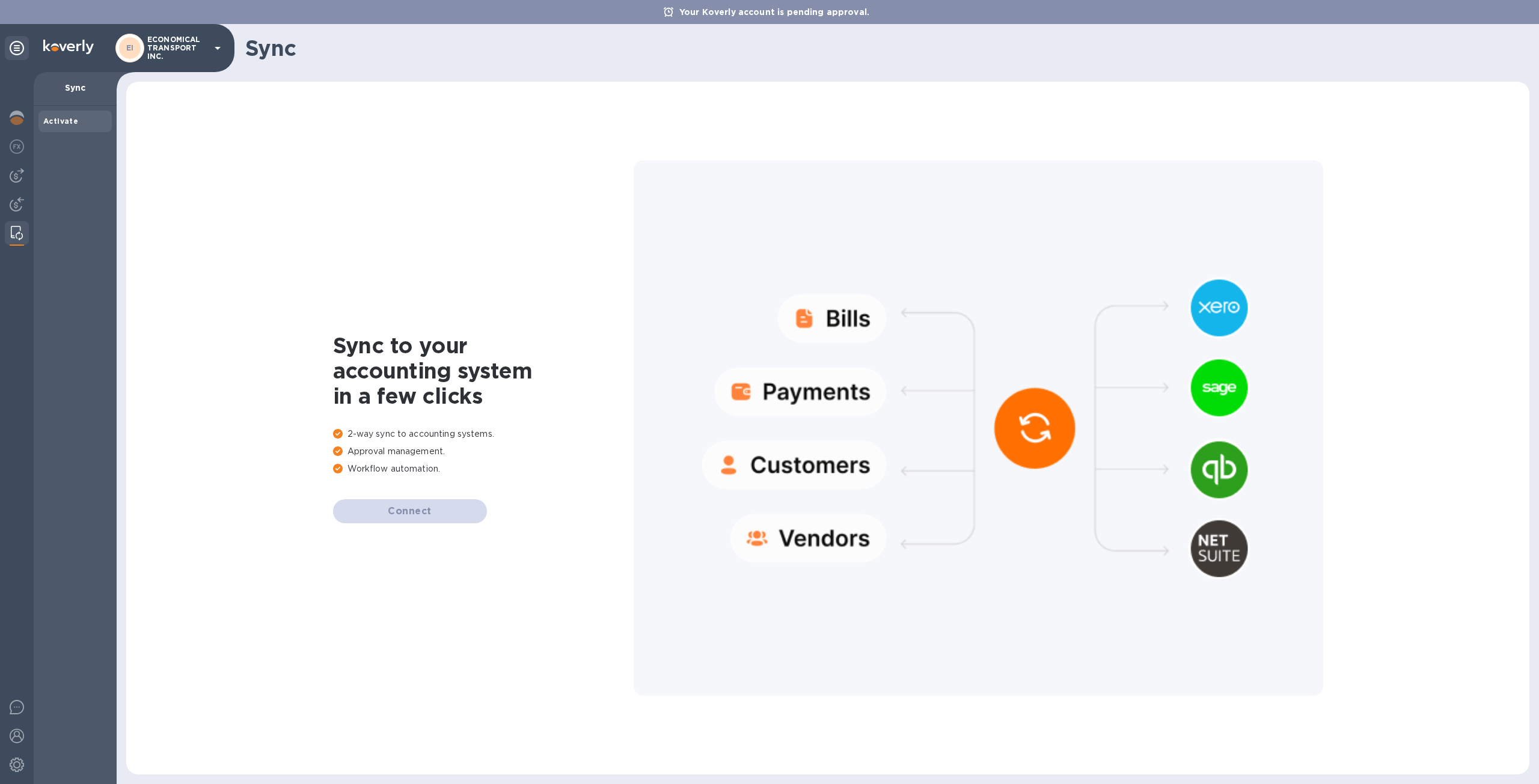
click at [29, 48] on div "EI ECONOMICAL TRANSPORT INC." at bounding box center [117, 48] width 235 height 48
click at [6, 49] on div "EI ECONOMICAL TRANSPORT INC." at bounding box center [117, 48] width 235 height 48
click at [14, 50] on icon at bounding box center [17, 48] width 14 height 14
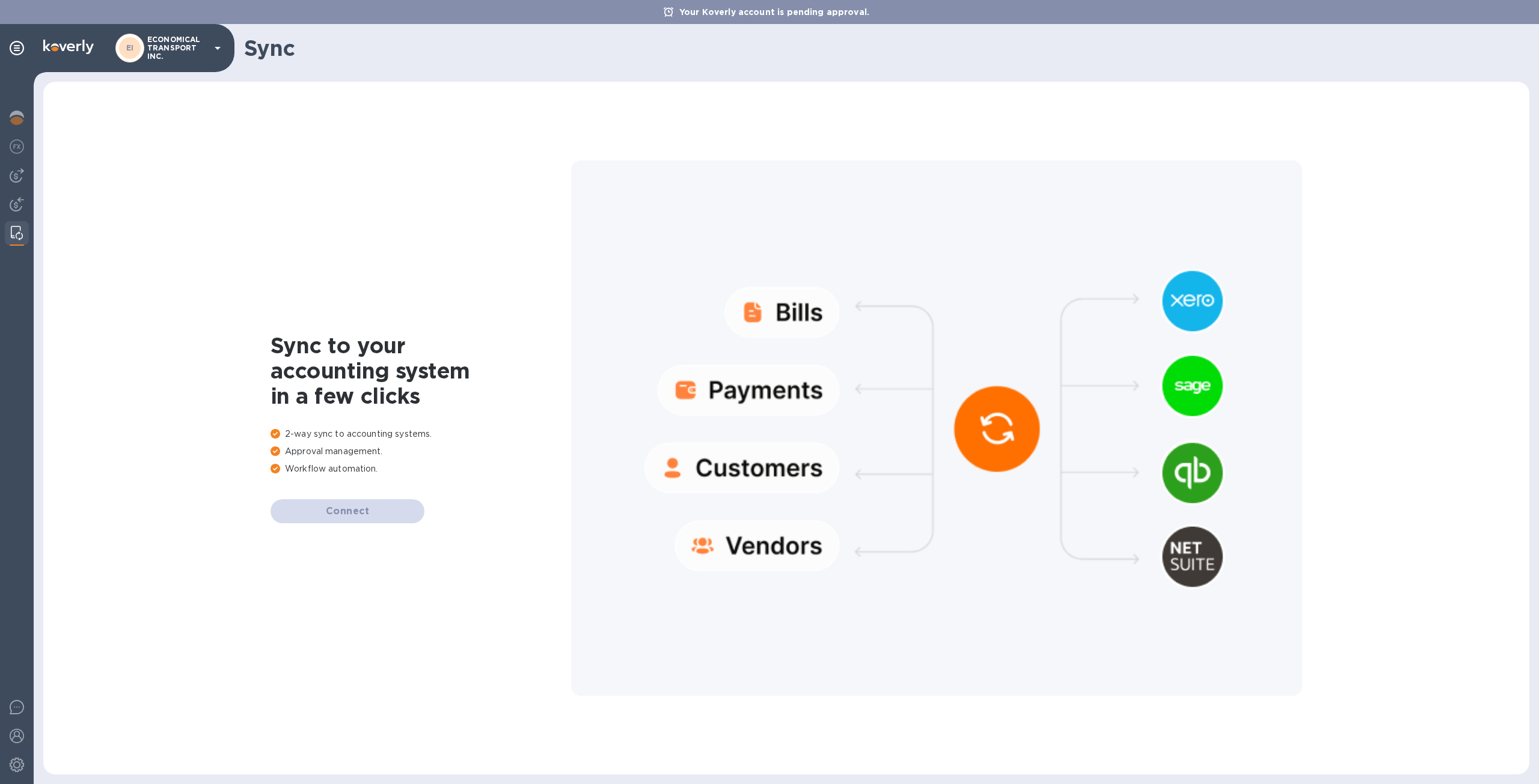
click at [212, 45] on icon at bounding box center [217, 48] width 14 height 14
click at [222, 55] on div at bounding box center [769, 392] width 1539 height 784
drag, startPoint x: 389, startPoint y: 500, endPoint x: 387, endPoint y: 508, distance: 8.2
click at [389, 499] on div "Sync to your accounting system in a few clicks 2-way sync to accounting systems…" at bounding box center [421, 427] width 301 height 190
click at [386, 510] on div "Connect" at bounding box center [421, 512] width 301 height 24
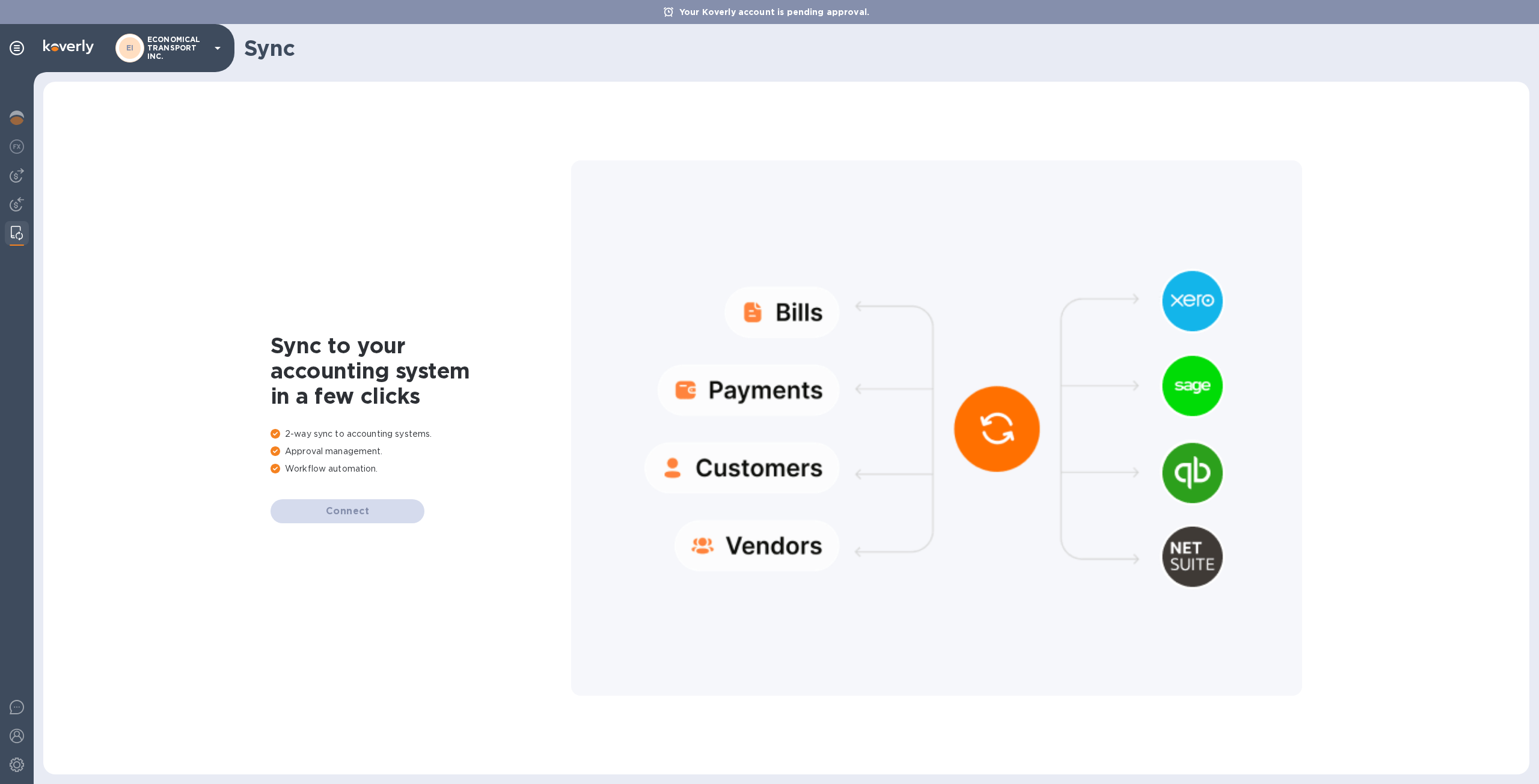
drag, startPoint x: 386, startPoint y: 510, endPoint x: 377, endPoint y: 512, distance: 9.2
click at [385, 511] on div "Connect" at bounding box center [421, 512] width 301 height 24
click at [356, 507] on div "Connect" at bounding box center [421, 512] width 301 height 24
drag, startPoint x: 353, startPoint y: 507, endPoint x: 342, endPoint y: 507, distance: 11.0
click at [353, 507] on div "Connect" at bounding box center [421, 512] width 301 height 24
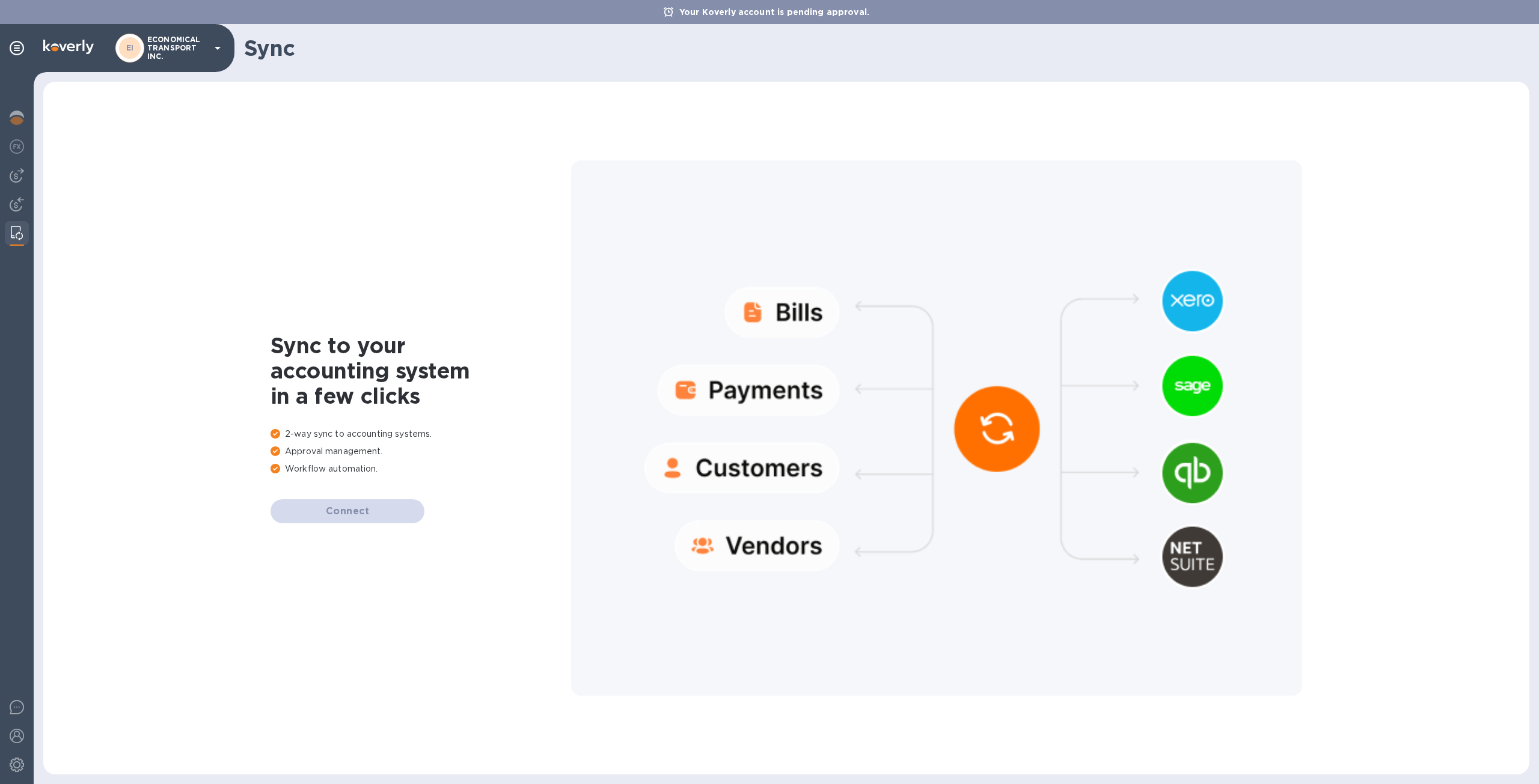
drag, startPoint x: 364, startPoint y: 517, endPoint x: 346, endPoint y: 509, distance: 19.7
click at [347, 509] on div "Connect" at bounding box center [421, 512] width 301 height 24
click at [329, 513] on div "Connect" at bounding box center [421, 512] width 301 height 24
click at [330, 514] on div "Connect" at bounding box center [421, 512] width 301 height 24
click at [369, 509] on div "Connect" at bounding box center [421, 512] width 301 height 24
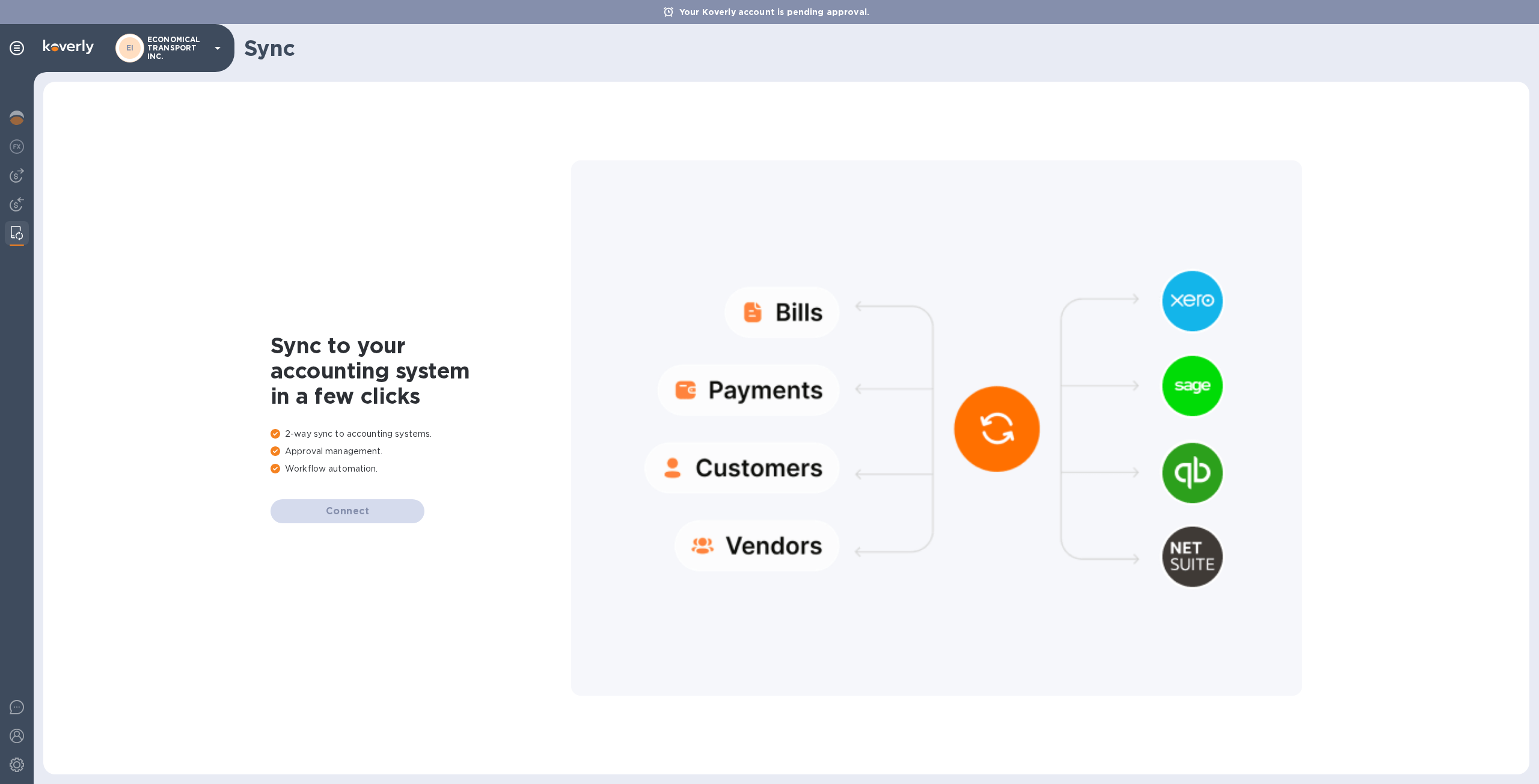
click at [201, 62] on div "EI ECONOMICAL TRANSPORT INC." at bounding box center [170, 48] width 109 height 29
click at [537, 166] on div at bounding box center [769, 392] width 1539 height 784
